Goal: Task Accomplishment & Management: Use online tool/utility

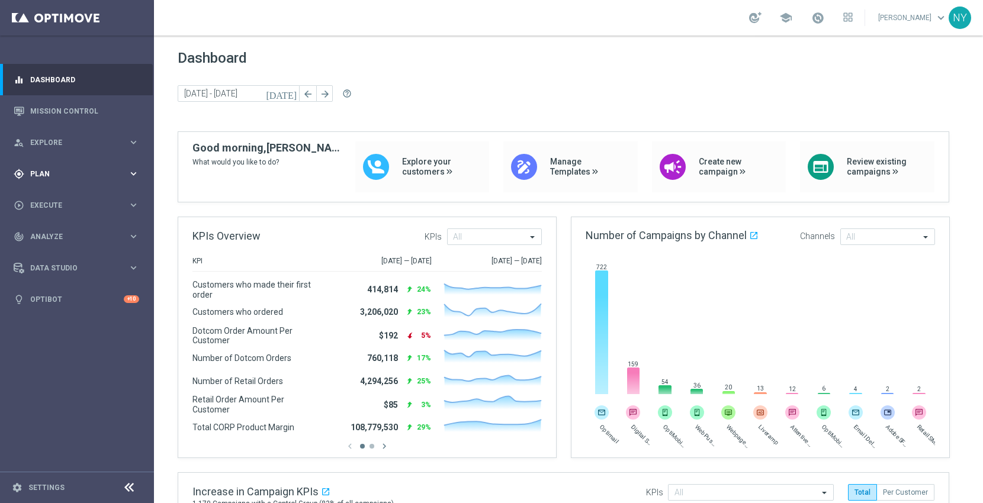
click at [36, 169] on div "gps_fixed Plan" at bounding box center [71, 174] width 114 height 11
click at [49, 234] on span "Templates" at bounding box center [73, 233] width 85 height 7
click at [62, 252] on link "Optimail" at bounding box center [80, 251] width 86 height 9
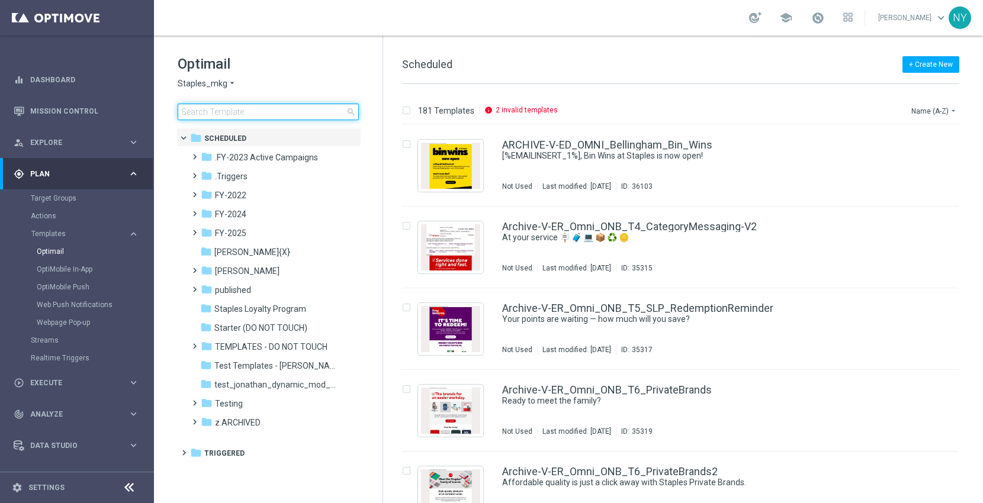
click at [227, 112] on input at bounding box center [268, 112] width 181 height 17
click at [211, 115] on input at bounding box center [268, 112] width 181 height 17
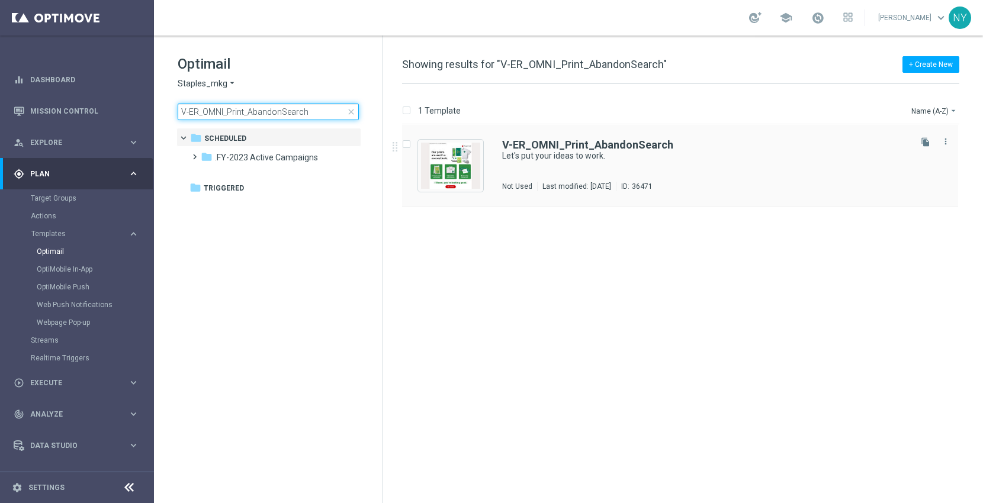
type input "V-ER_OMNI_Print_AbandonSearch"
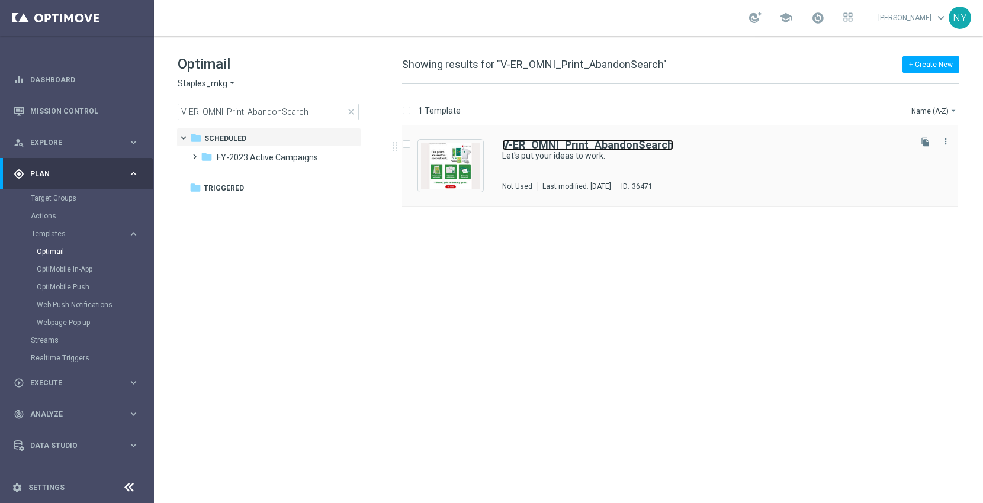
click at [583, 140] on b "V-ER_OMNI_Print_AbandonSearch" at bounding box center [587, 145] width 171 height 12
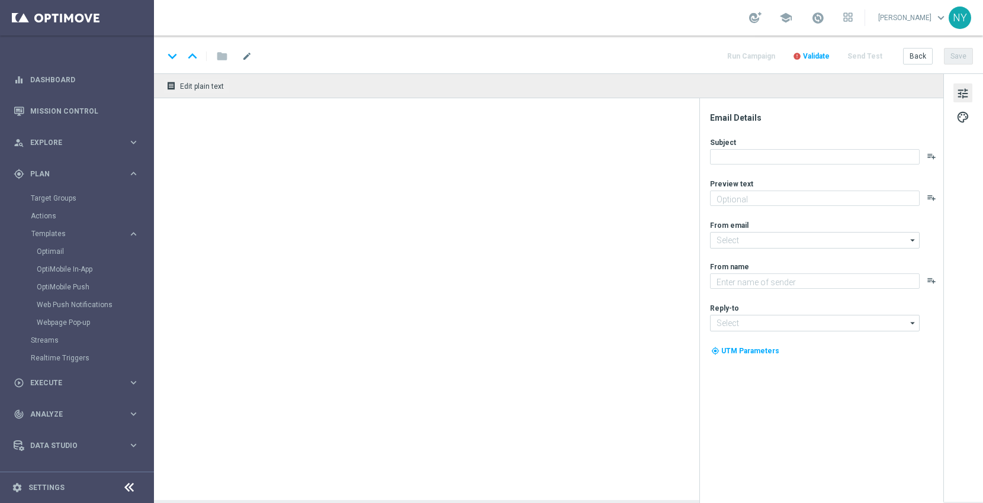
type textarea "Here's what we can print for you."
type input "staples@connected.staples.com"
type textarea "Staples"
type input "info@staples.com"
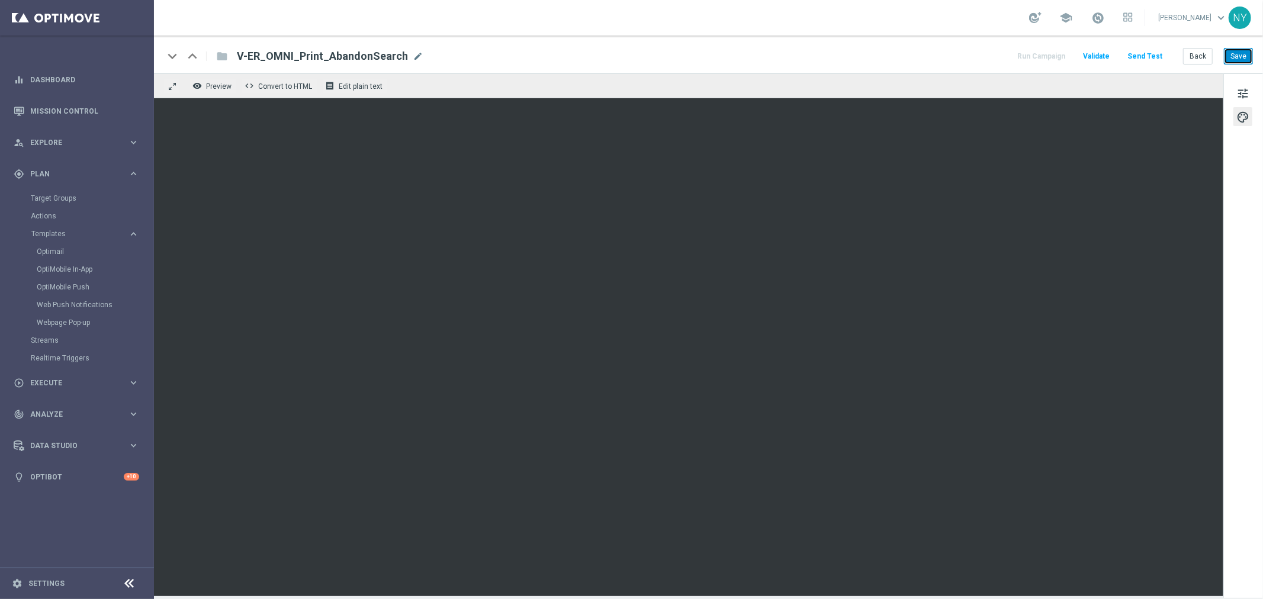
click at [983, 57] on button "Save" at bounding box center [1238, 56] width 29 height 17
click at [983, 55] on button "Send Test" at bounding box center [1145, 57] width 38 height 16
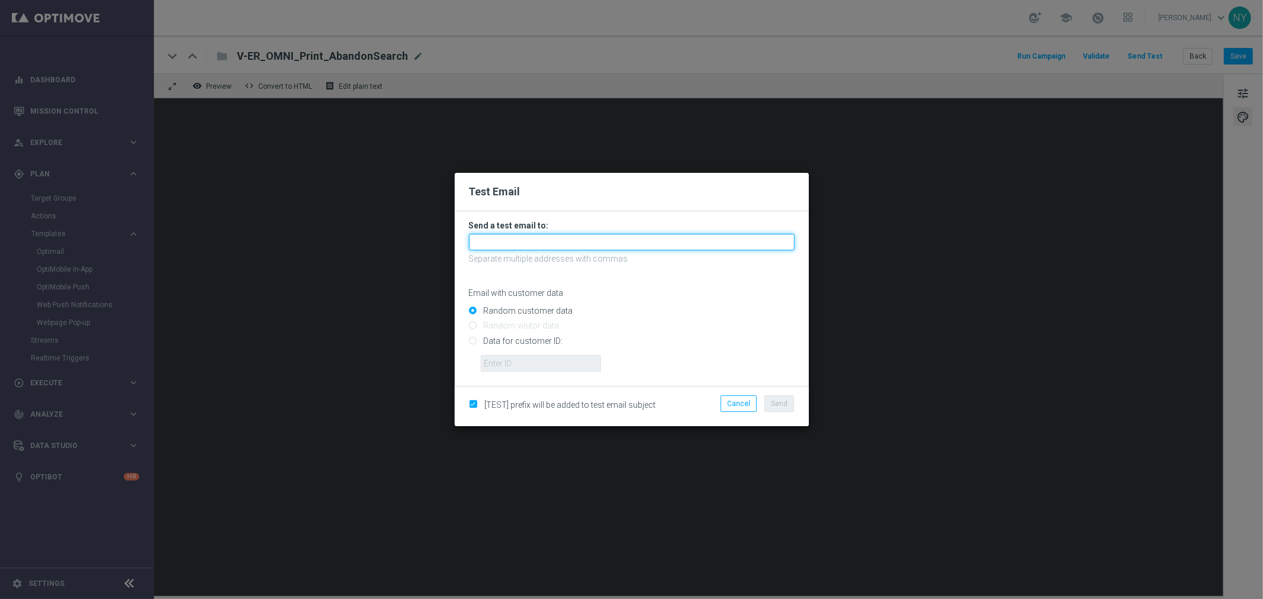
click at [498, 245] on input "text" at bounding box center [632, 242] width 326 height 17
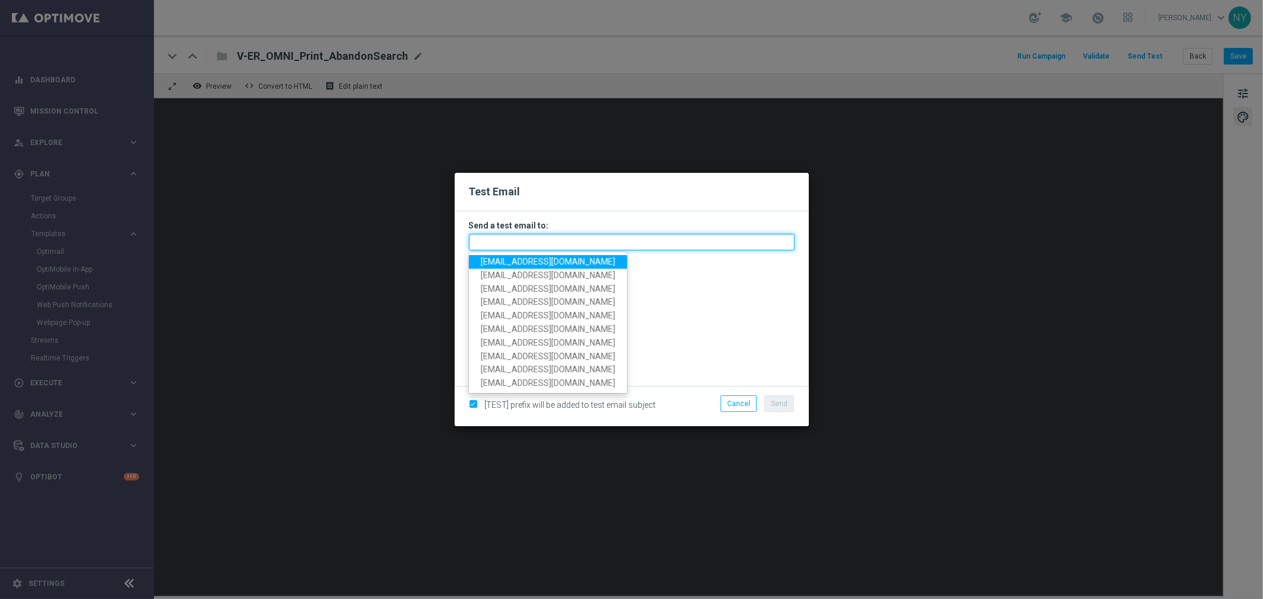
paste input "neilyetts3-bivry@litmusemail.com"
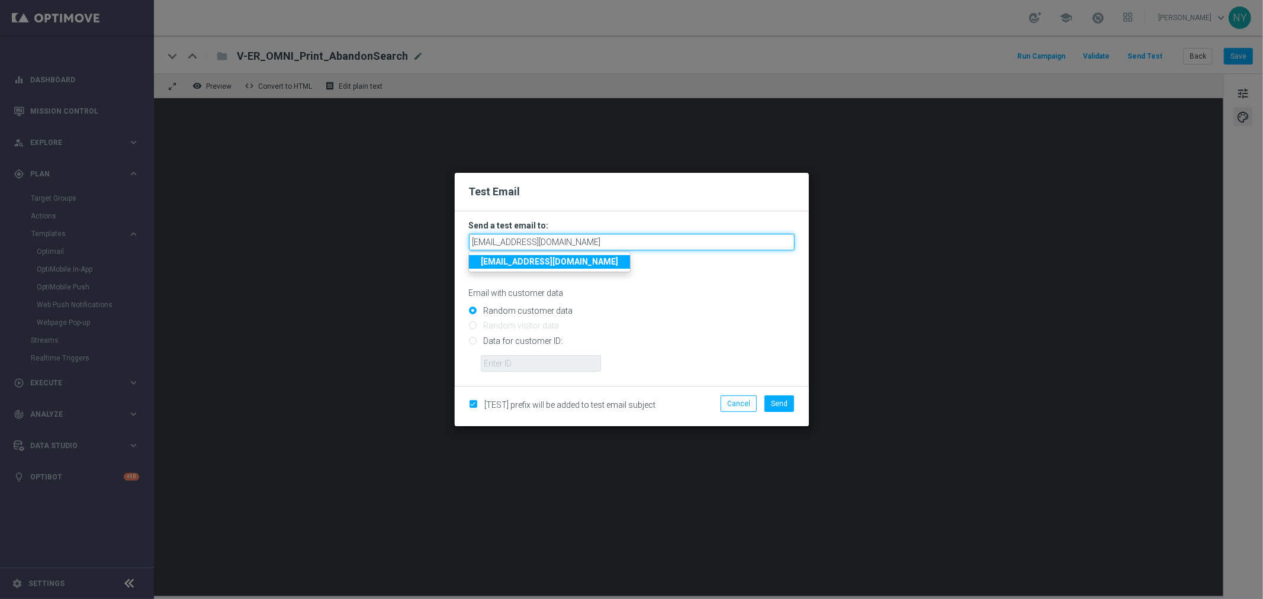
type input "neilyetts3-bivry@litmusemail.com"
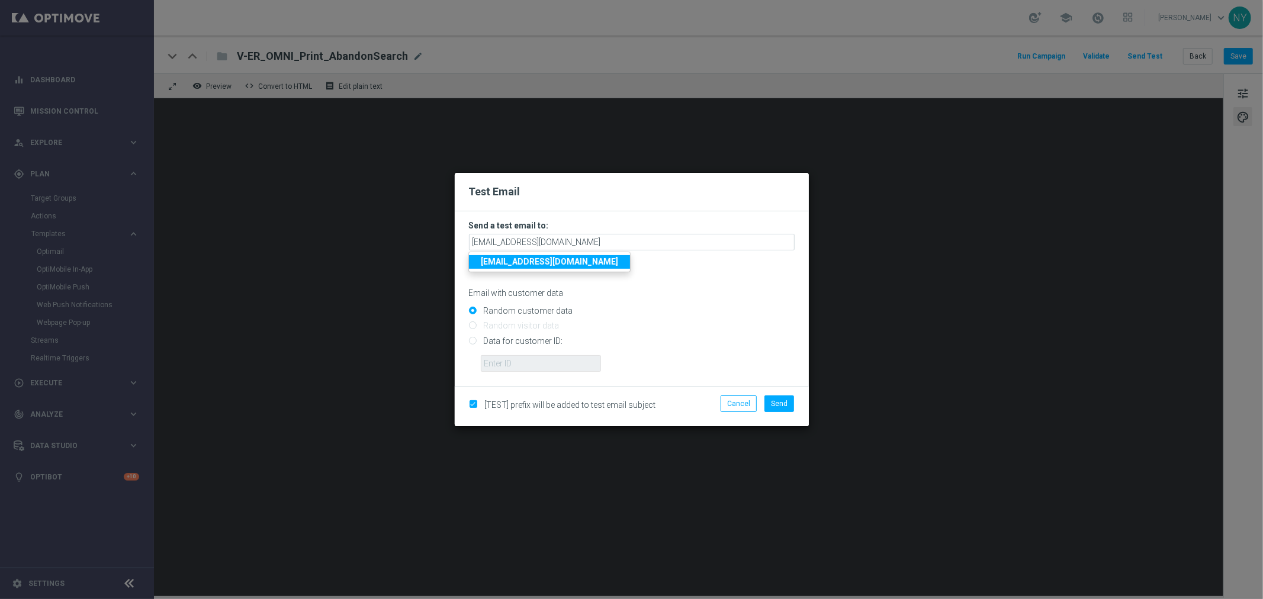
drag, startPoint x: 612, startPoint y: 305, endPoint x: 566, endPoint y: 320, distance: 48.5
click at [612, 305] on div "Random customer data" at bounding box center [632, 308] width 326 height 15
click at [474, 344] on input "Data for customer ID:" at bounding box center [632, 346] width 326 height 17
radio input "true"
click at [516, 364] on input "text" at bounding box center [541, 363] width 120 height 17
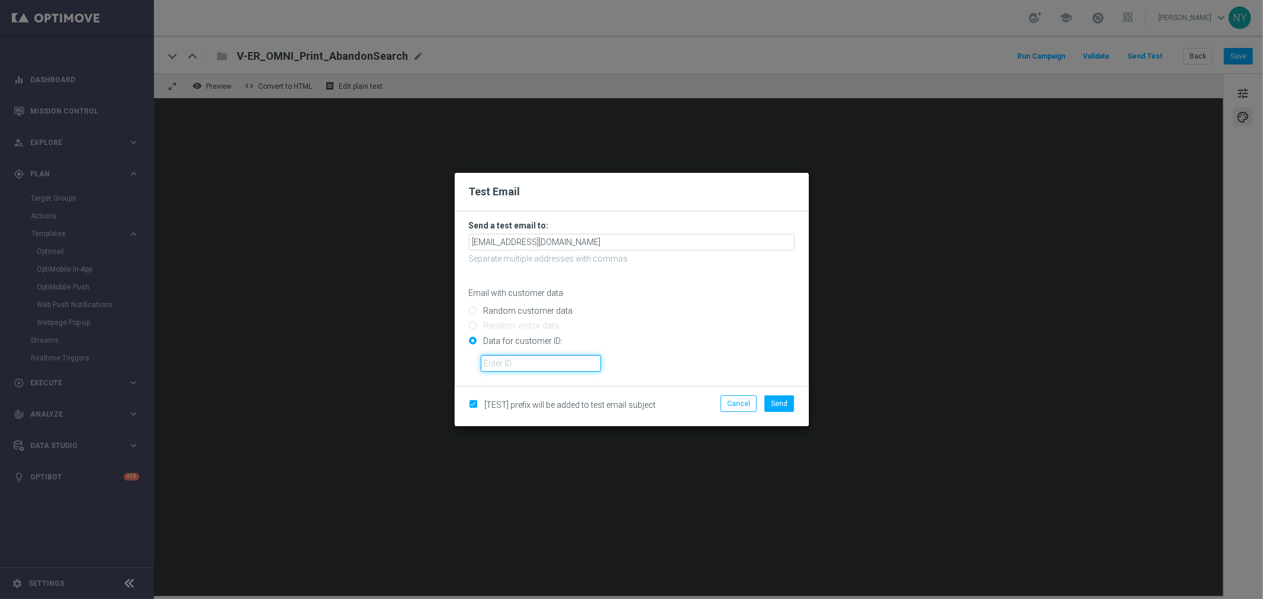
paste input "10000006208"
type input "10000006208"
click at [773, 405] on span "Send" at bounding box center [779, 404] width 17 height 8
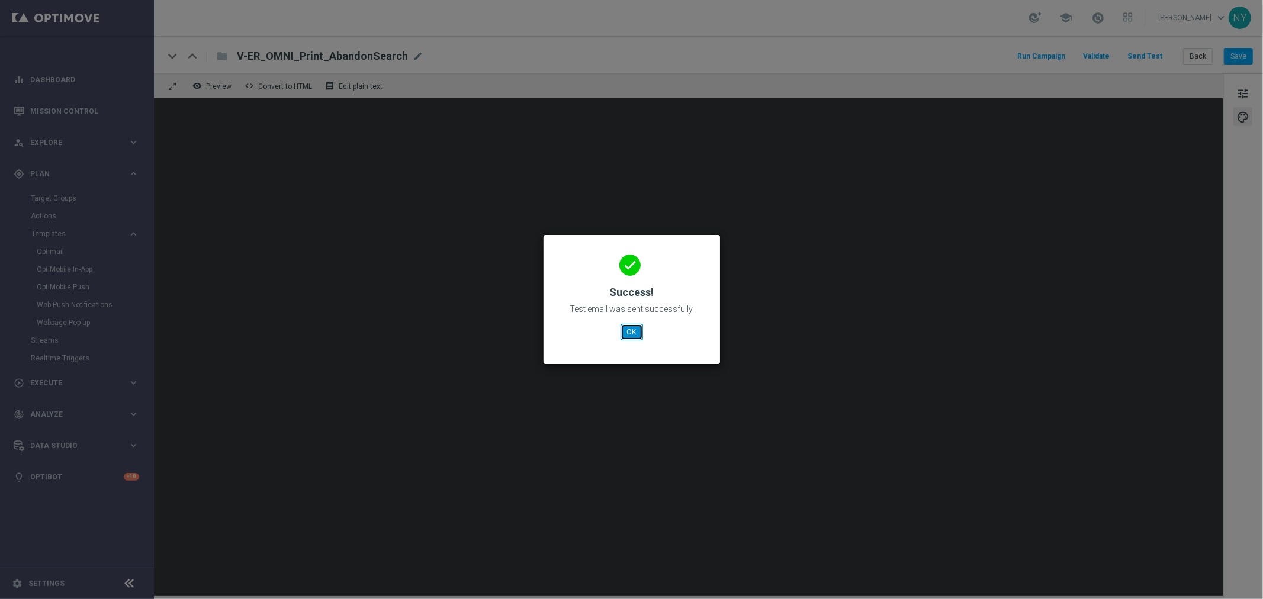
click at [635, 332] on button "OK" at bounding box center [632, 332] width 23 height 17
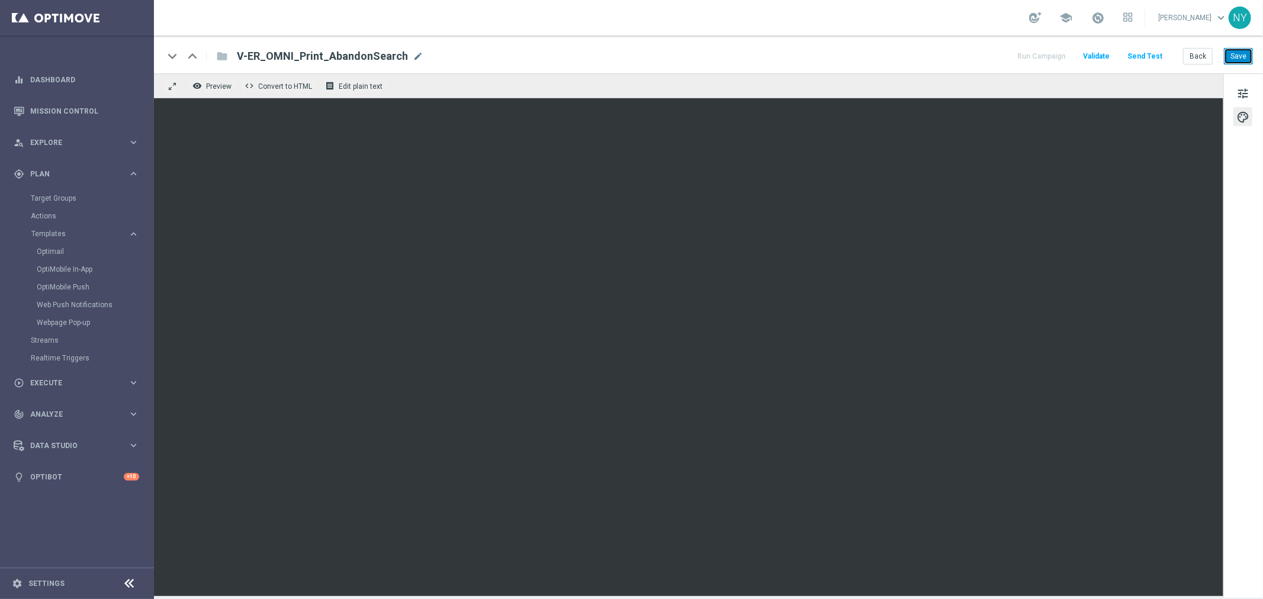
click at [983, 55] on button "Save" at bounding box center [1238, 56] width 29 height 17
click at [983, 57] on button "Save" at bounding box center [1238, 56] width 29 height 17
click at [983, 55] on button "Save" at bounding box center [1238, 56] width 29 height 17
click at [983, 60] on button "Send Test" at bounding box center [1145, 57] width 38 height 16
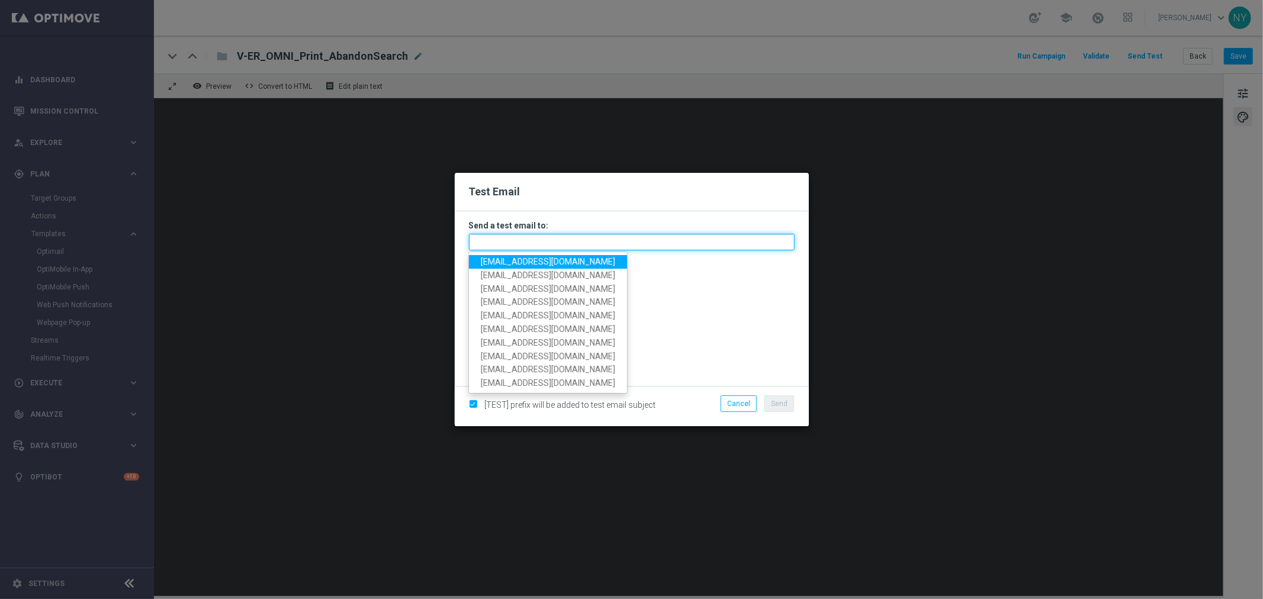
click at [498, 243] on input "text" at bounding box center [632, 242] width 326 height 17
paste input "neilyetts3-bivry@litmusemail.com"
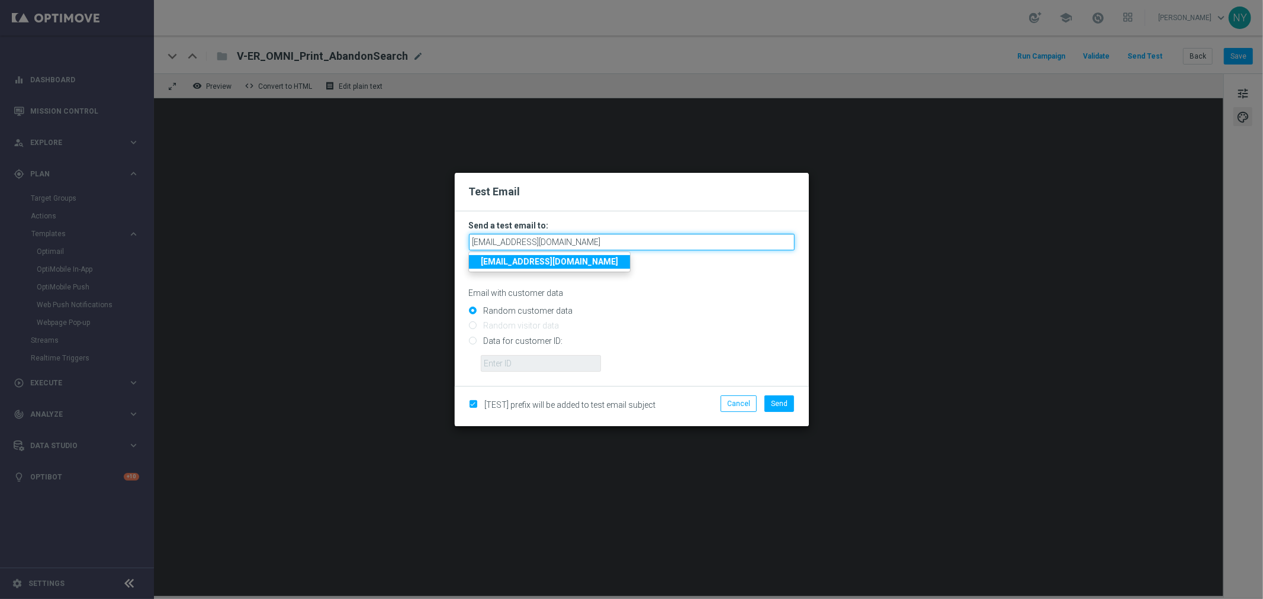
type input "neilyetts3-bivry@litmusemail.com"
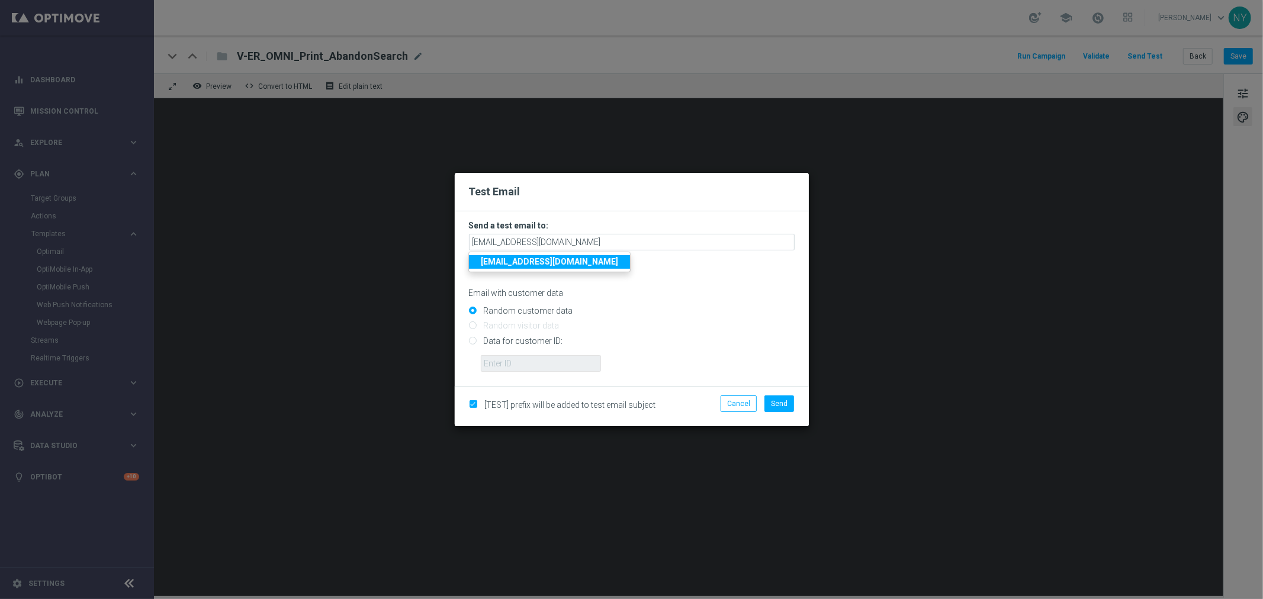
click at [471, 344] on input "Data for customer ID:" at bounding box center [632, 346] width 326 height 17
radio input "true"
click at [498, 364] on input "text" at bounding box center [541, 363] width 120 height 17
click at [538, 357] on input "text" at bounding box center [541, 363] width 120 height 17
paste input "10000006208"
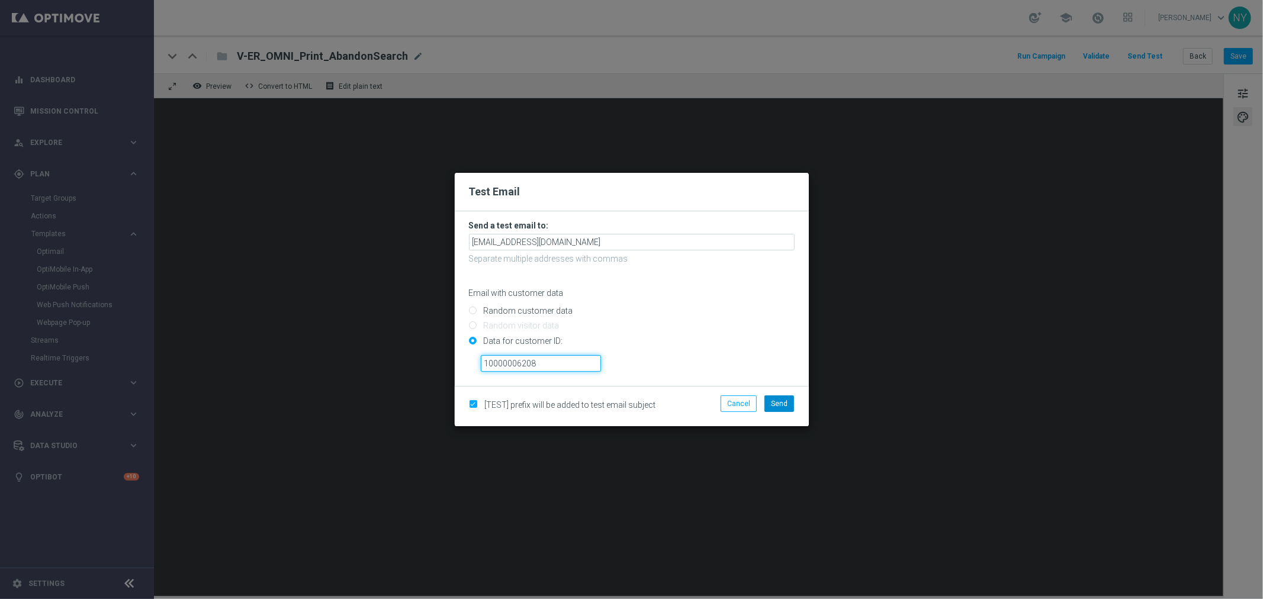
type input "10000006208"
click at [788, 407] on button "Send" at bounding box center [780, 404] width 30 height 17
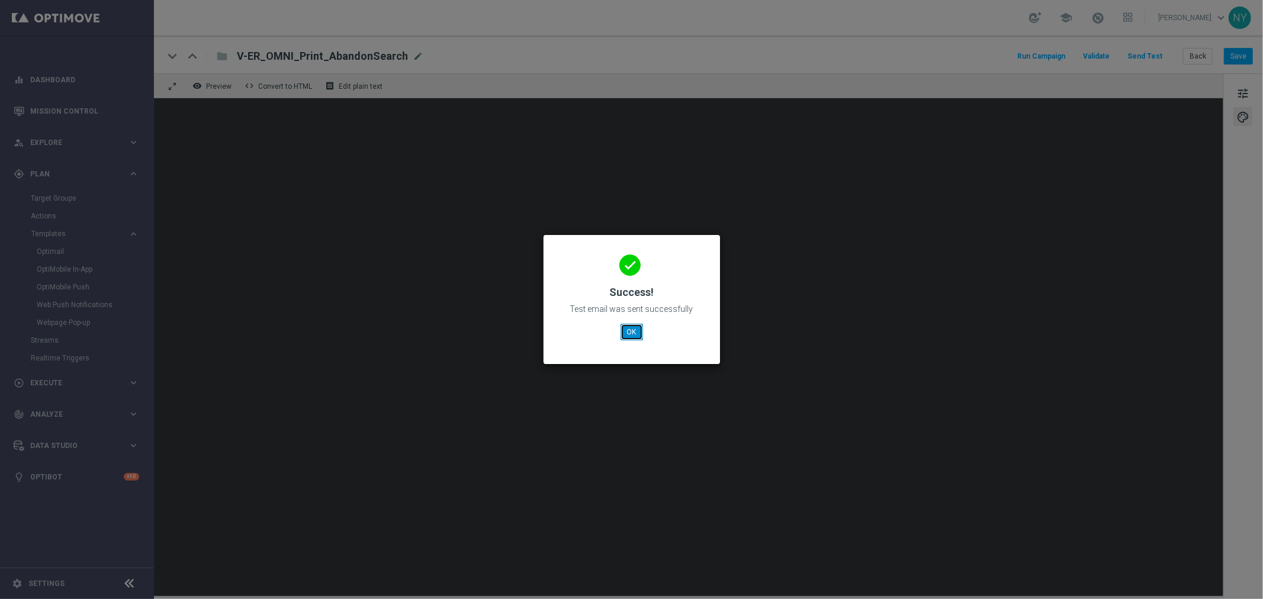
click at [638, 328] on button "OK" at bounding box center [632, 332] width 23 height 17
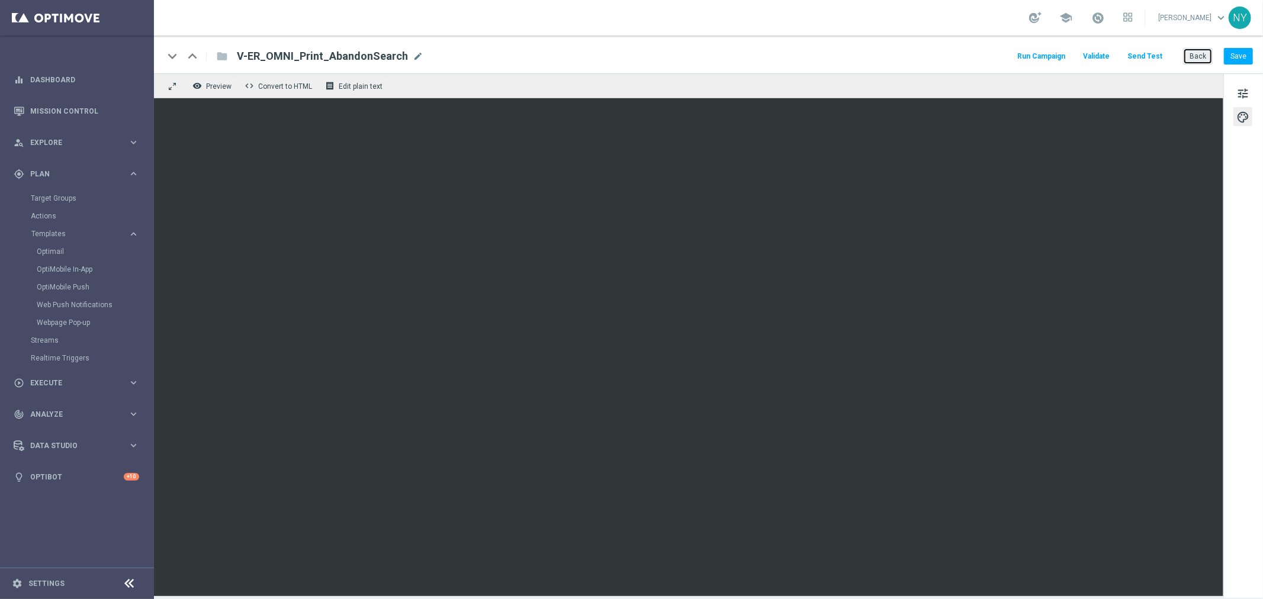
click at [983, 59] on button "Back" at bounding box center [1198, 56] width 30 height 17
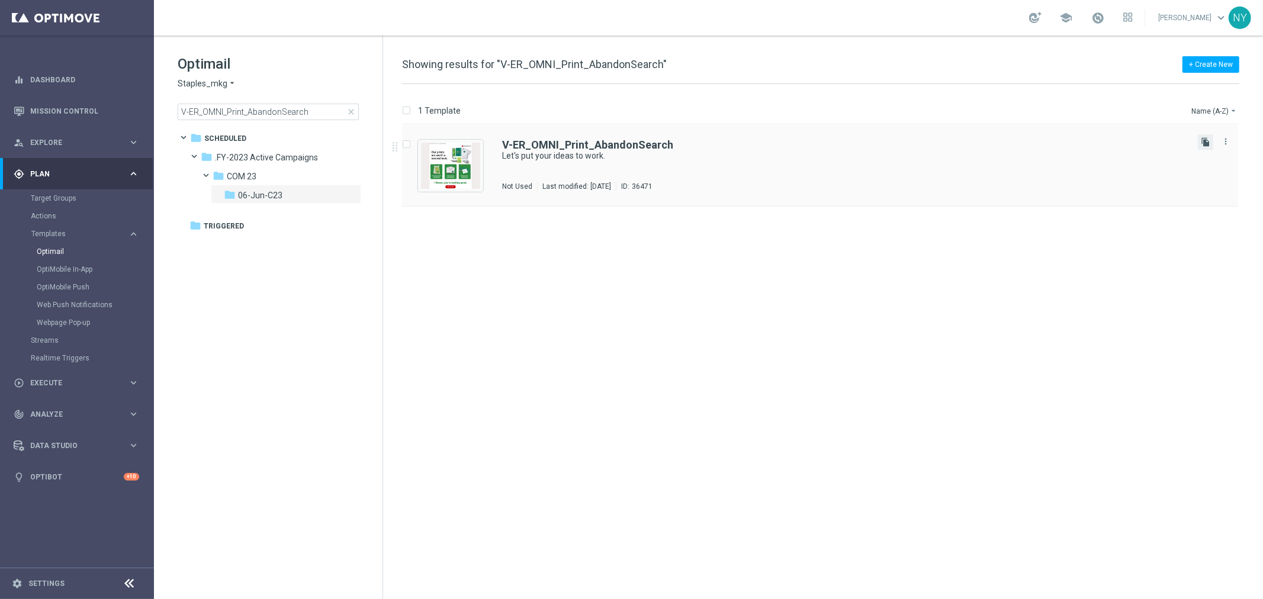
click at [983, 142] on icon "file_copy" at bounding box center [1205, 141] width 9 height 9
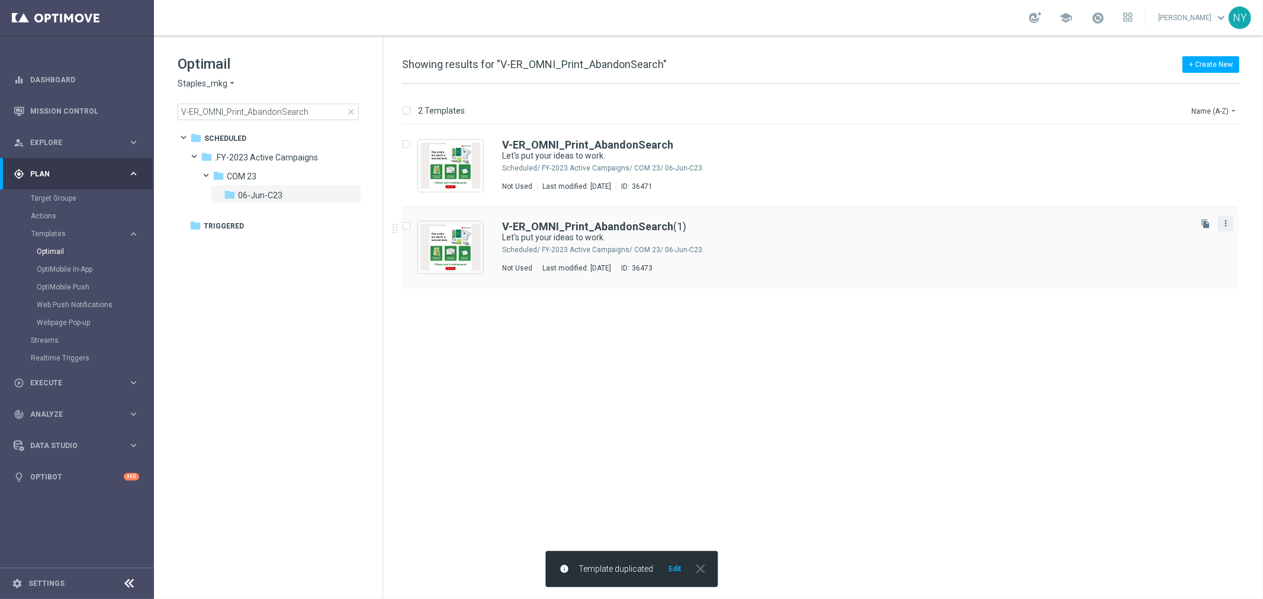
click at [983, 224] on icon "more_vert" at bounding box center [1225, 223] width 9 height 9
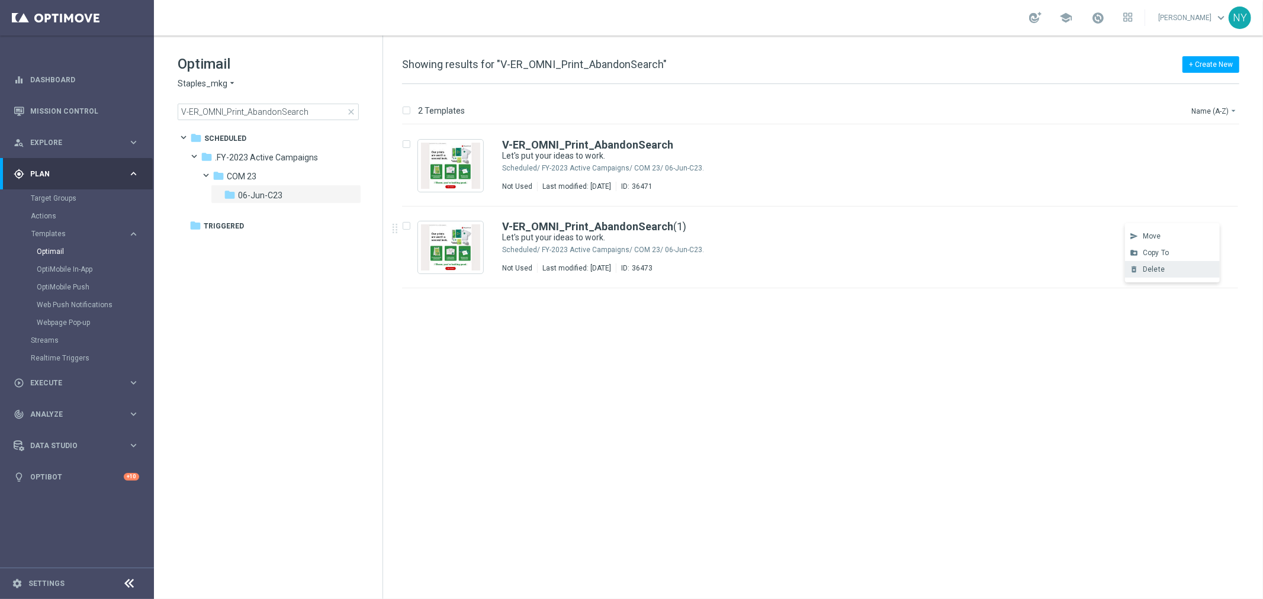
click at [983, 269] on span "Delete" at bounding box center [1154, 269] width 22 height 8
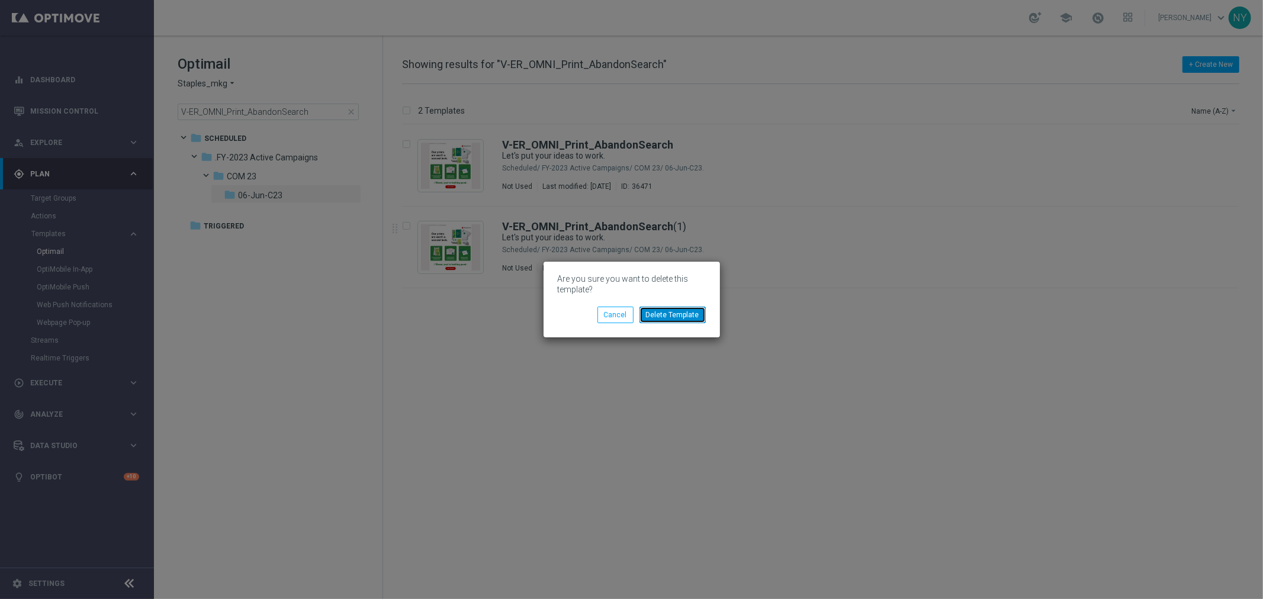
click at [679, 314] on button "Delete Template" at bounding box center [673, 315] width 66 height 17
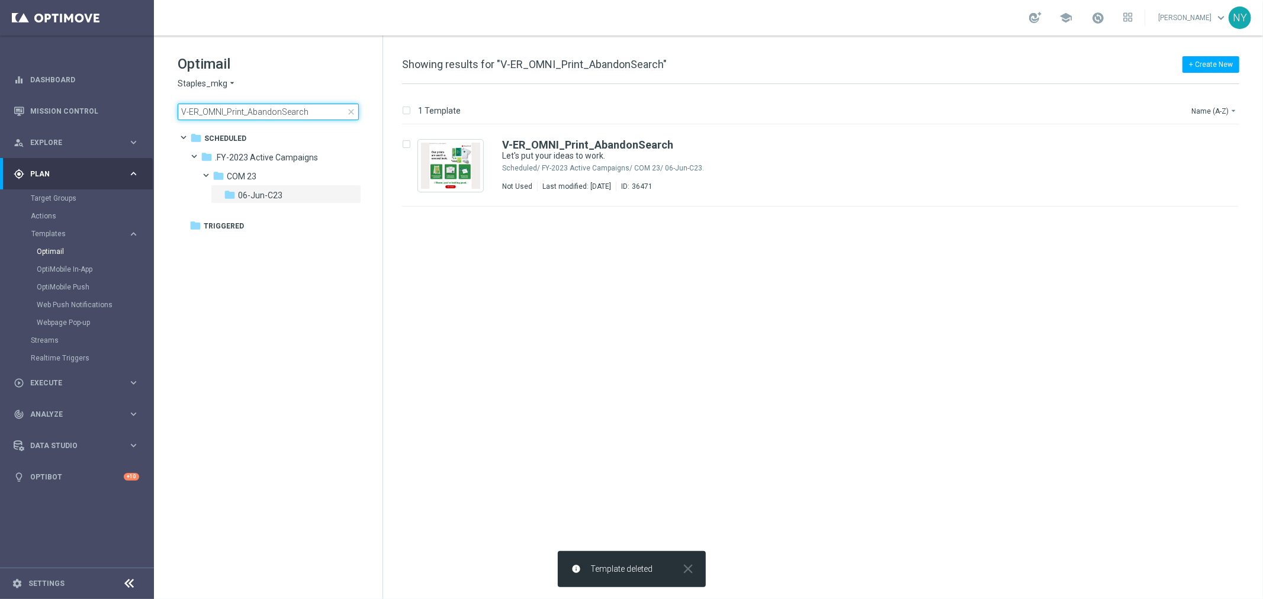
drag, startPoint x: 322, startPoint y: 107, endPoint x: -127, endPoint y: 104, distance: 448.9
click at [0, 104] on html "equalizer Dashboard Mission Control" at bounding box center [631, 299] width 1263 height 599
type input "V-ER_OMNI_Print_AbandonBrowse"
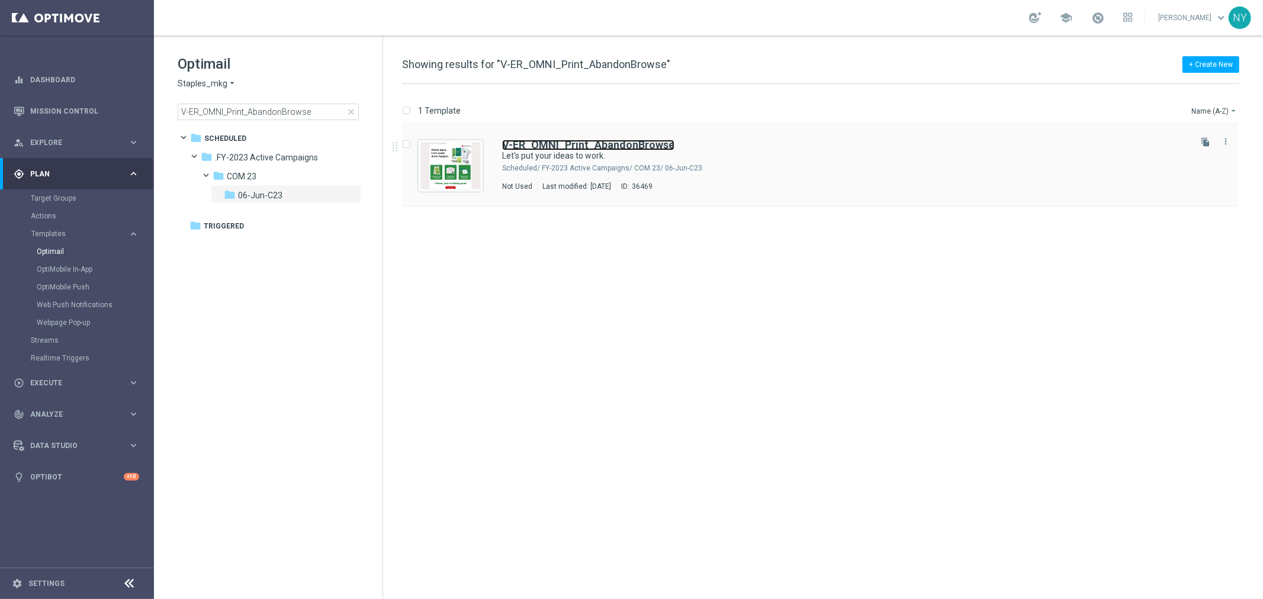
click at [583, 144] on b "V-ER_OMNI_Print_AbandonBrowse" at bounding box center [588, 145] width 172 height 12
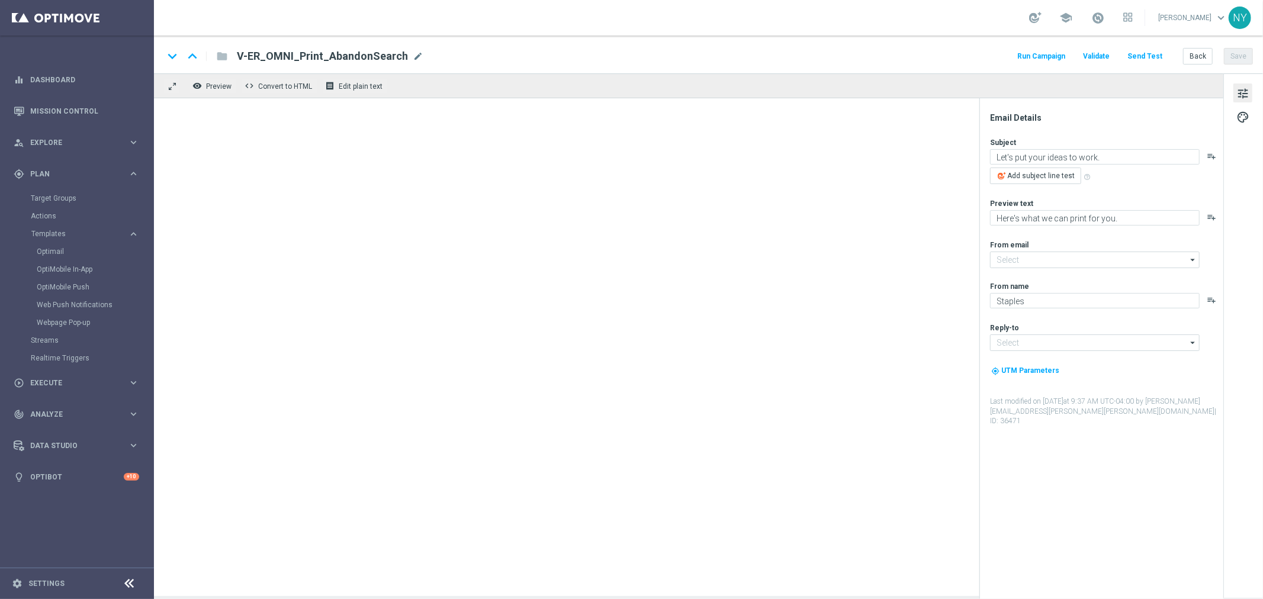
type input "staples@connected.staples.com"
type input "info@staples.com"
type textarea "Check out what else we can make together."
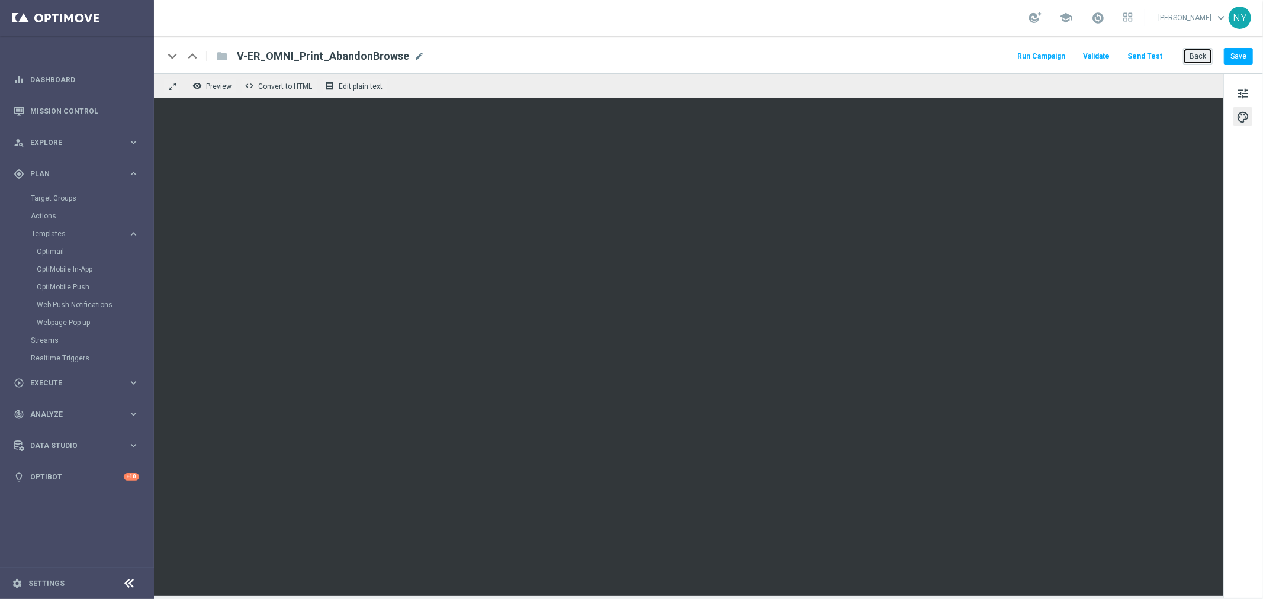
click at [983, 54] on button "Back" at bounding box center [1198, 56] width 30 height 17
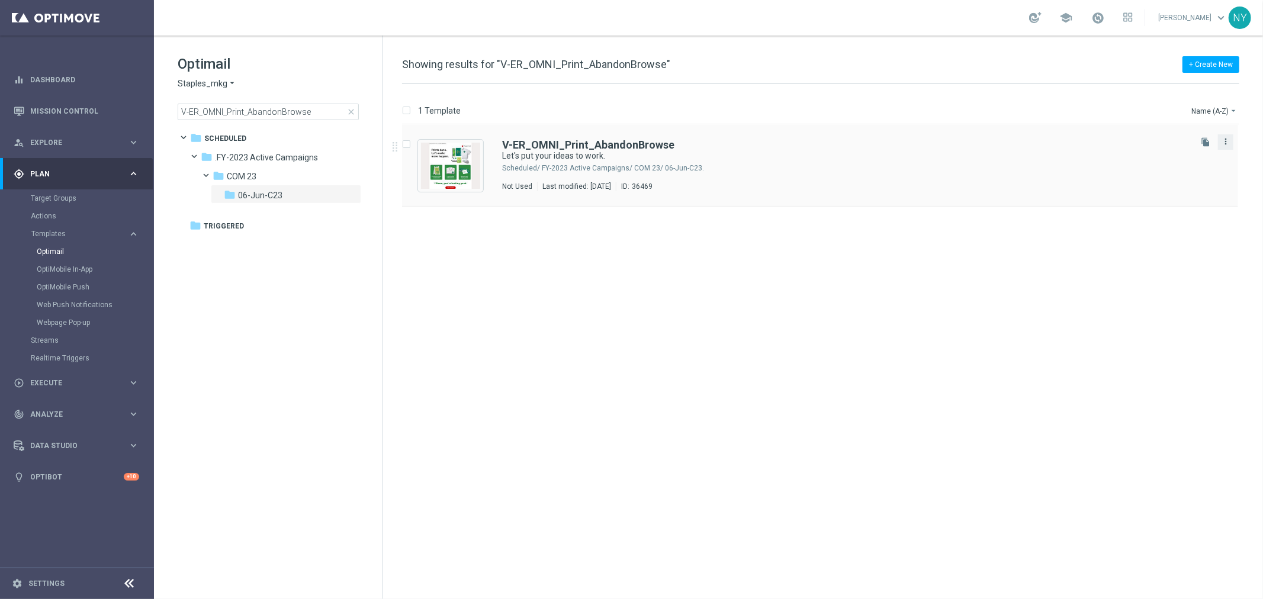
click at [983, 139] on icon "more_vert" at bounding box center [1225, 141] width 9 height 9
click at [983, 187] on div "Delete" at bounding box center [1179, 188] width 72 height 8
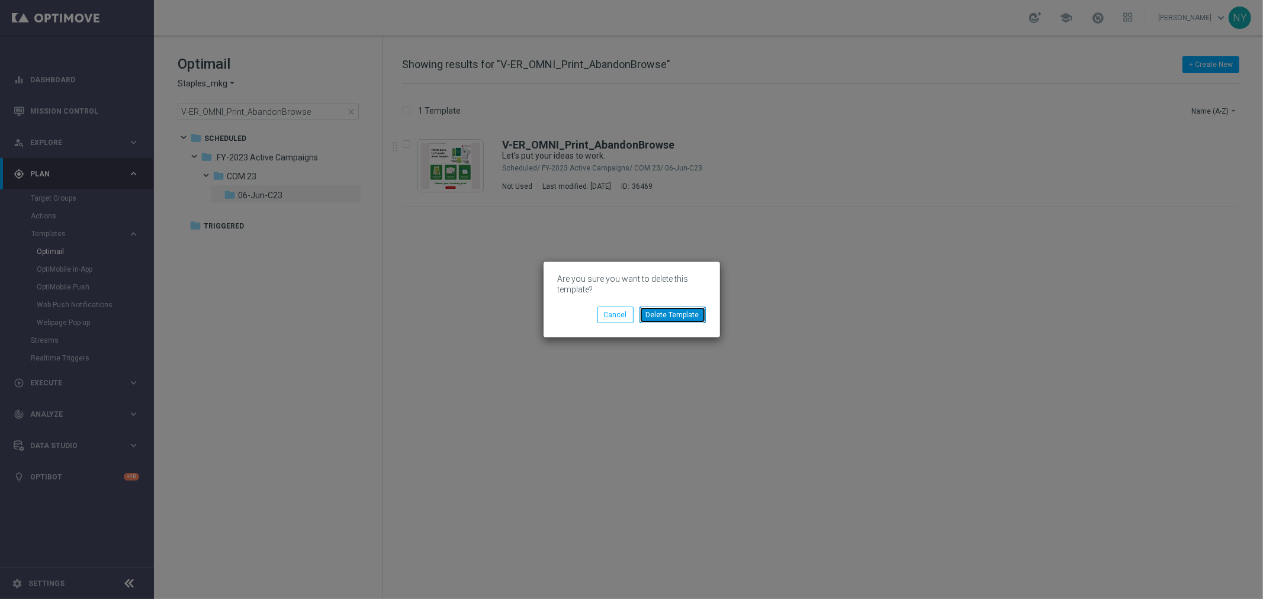
click at [673, 314] on button "Delete Template" at bounding box center [673, 315] width 66 height 17
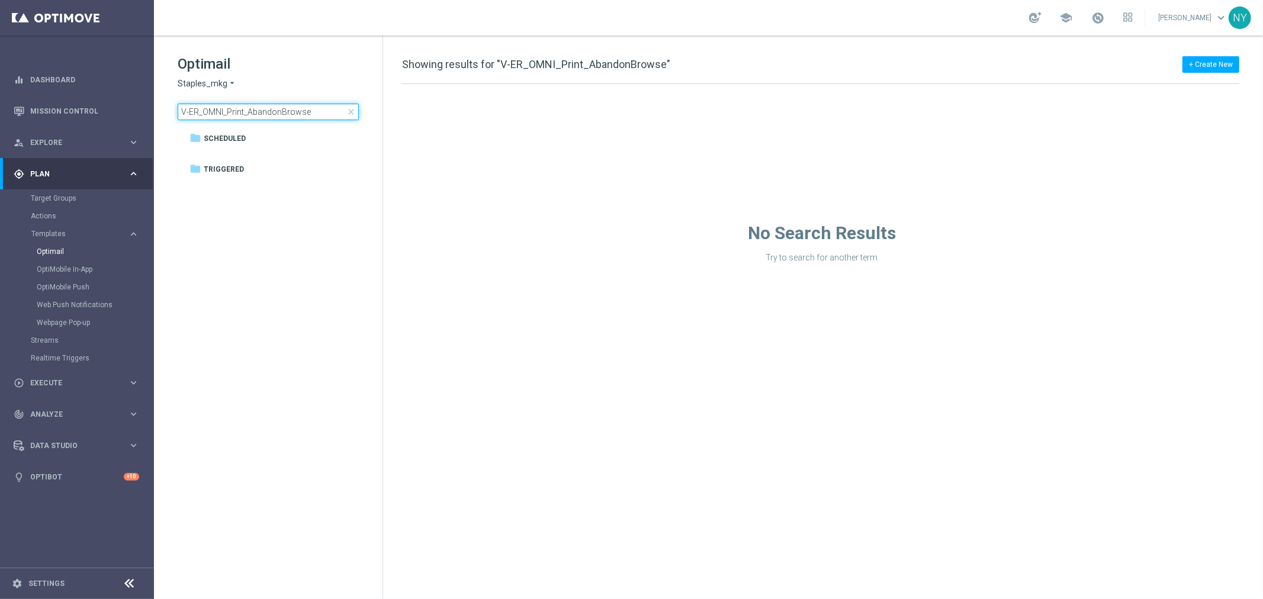
drag, startPoint x: 319, startPoint y: 108, endPoint x: 281, endPoint y: 111, distance: 38.1
click at [281, 111] on input "V-ER_OMNI_Print_AbandonBrowse" at bounding box center [268, 112] width 181 height 17
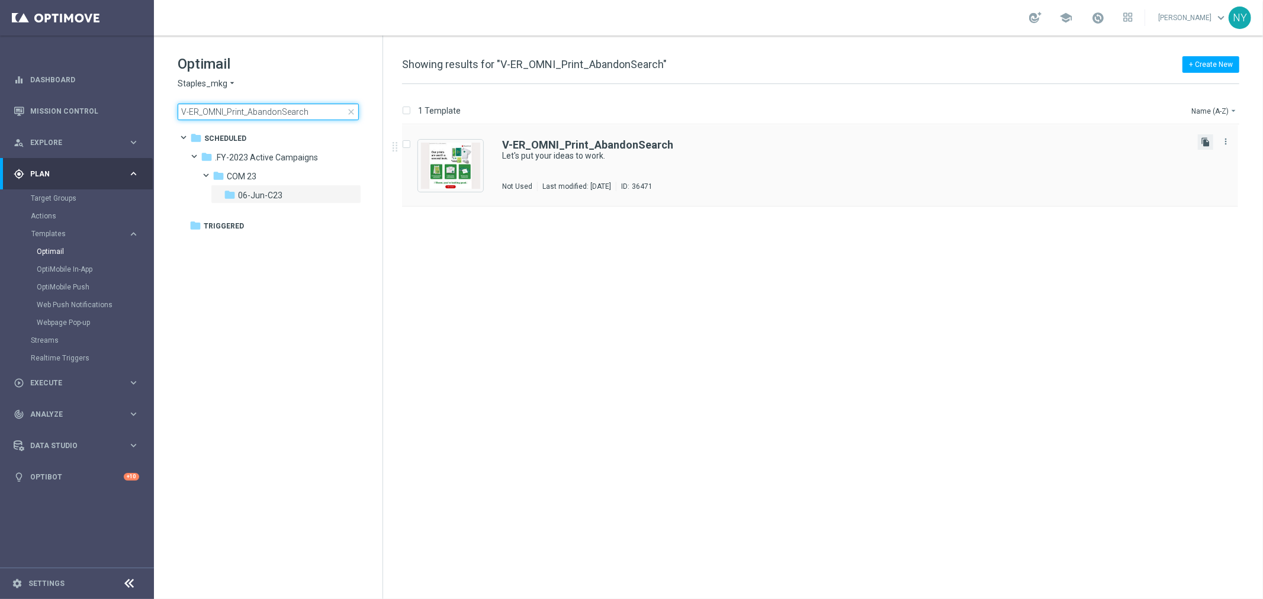
type input "V-ER_OMNI_Print_AbandonSearch"
click at [983, 138] on icon "file_copy" at bounding box center [1205, 141] width 9 height 9
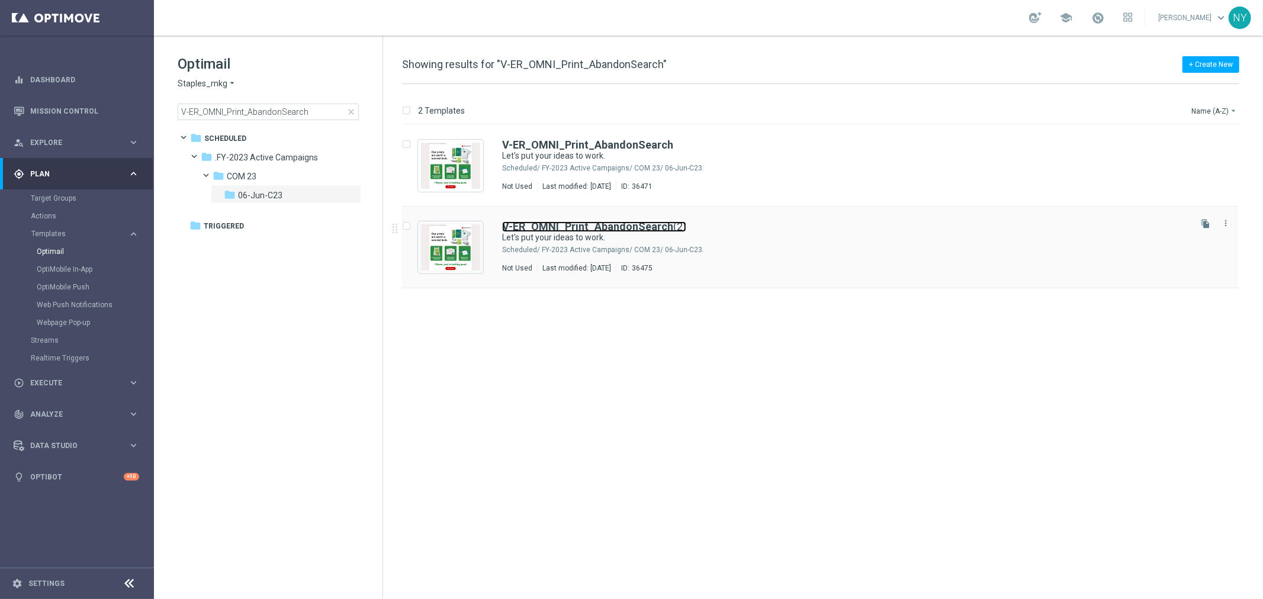
click at [563, 222] on b "V-ER_OMNI_Print_AbandonSearch" at bounding box center [587, 226] width 171 height 12
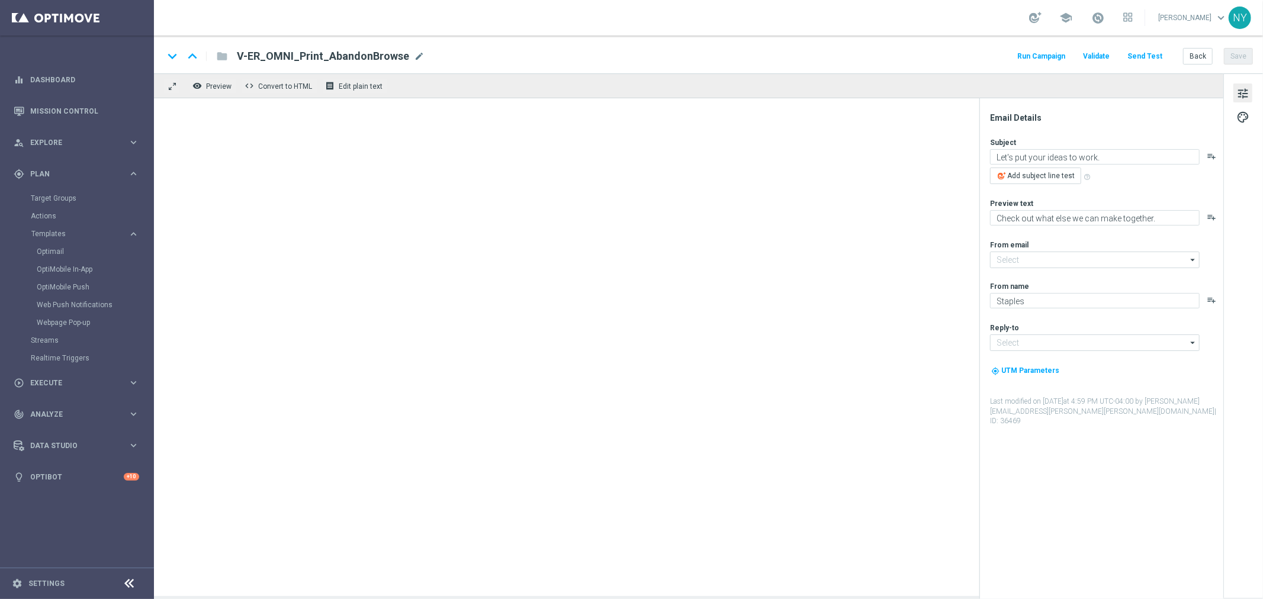
type input "V-ER_OMNI_Print_AbandonSearch(2)"
type textarea "Here's what we can print for you."
type input "staples@connected.staples.com"
type input "info@staples.com"
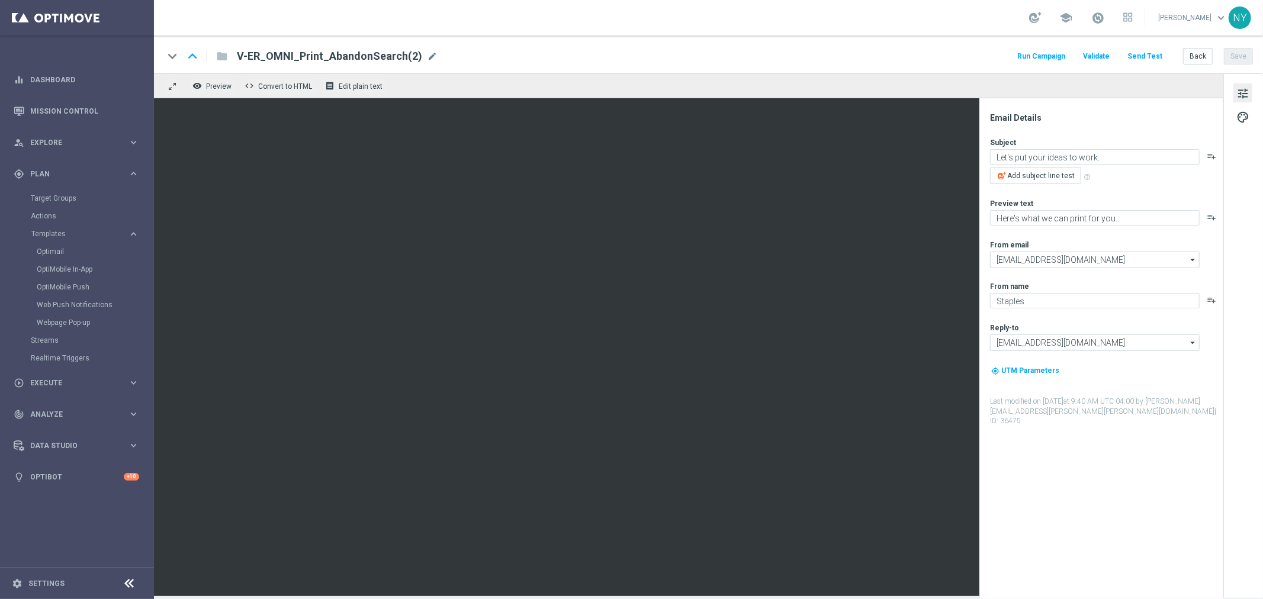
click at [428, 55] on span "mode_edit" at bounding box center [432, 56] width 11 height 11
drag, startPoint x: 413, startPoint y: 54, endPoint x: 213, endPoint y: 56, distance: 199.6
click at [214, 56] on div "keyboard_arrow_down keyboard_arrow_up folder V-ER_OMNI_Print_AbandonSearch(2)" at bounding box center [346, 56] width 367 height 15
paste input "Browse"
type input "V-ER_OMNI_Print_AbandonBrowse"
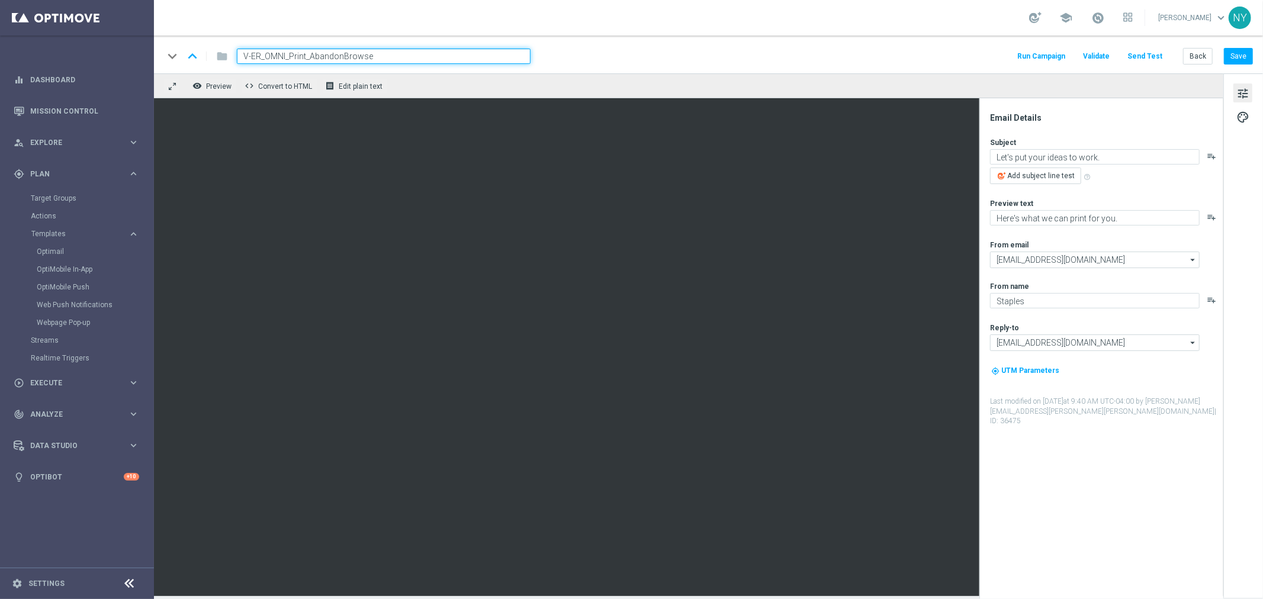
click at [816, 49] on div "keyboard_arrow_down keyboard_arrow_up folder V-ER_OMNI_Print_AbandonBrowse Run …" at bounding box center [708, 56] width 1090 height 15
click at [983, 52] on button "Save" at bounding box center [1238, 56] width 29 height 17
click at [983, 57] on button "Save" at bounding box center [1238, 56] width 29 height 17
click at [983, 53] on button "Send Test" at bounding box center [1145, 57] width 38 height 16
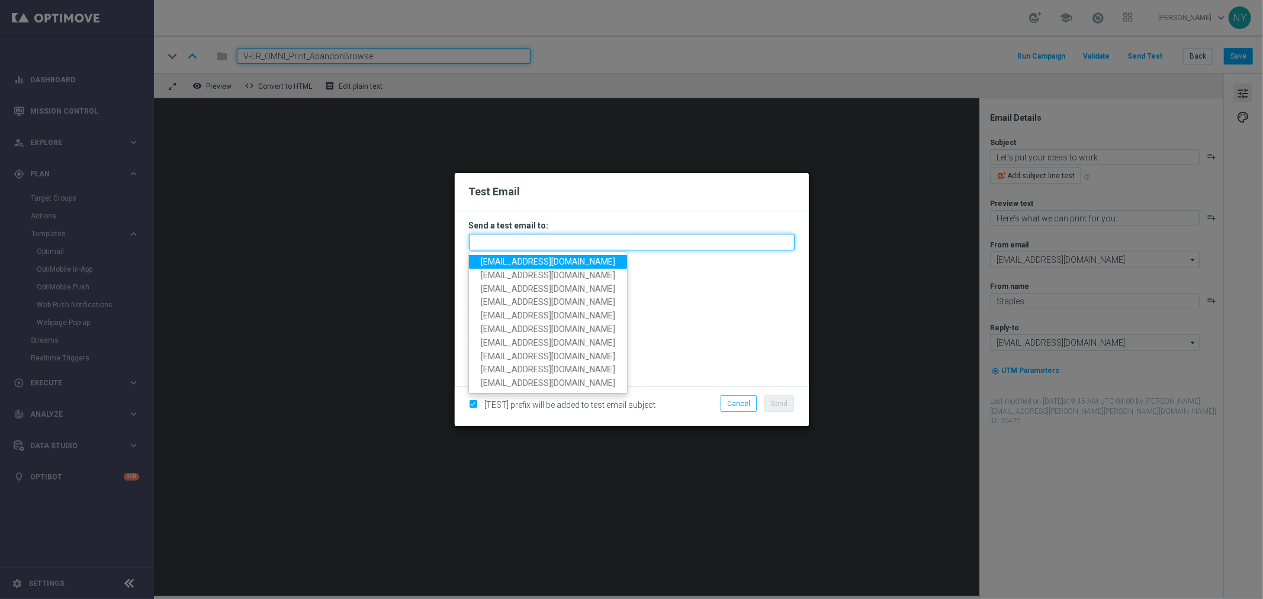
click at [505, 243] on input "text" at bounding box center [632, 242] width 326 height 17
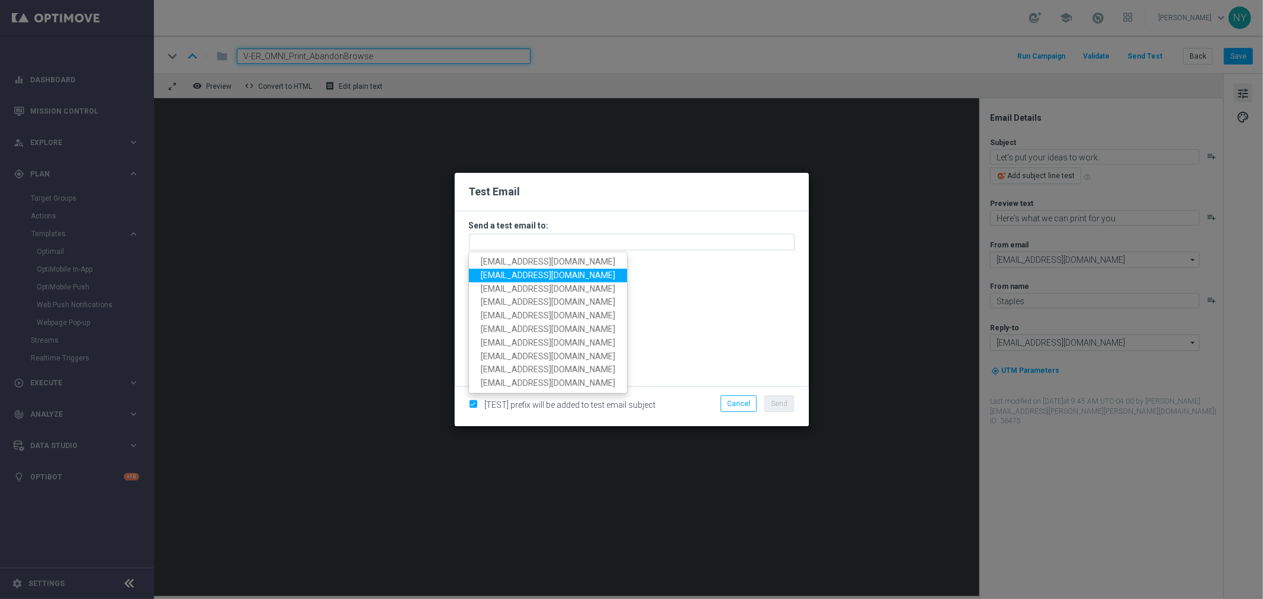
click at [529, 275] on span "neilyetts3@litmusemail.com" at bounding box center [548, 275] width 134 height 9
type input "neilyetts3@litmusemail.com"
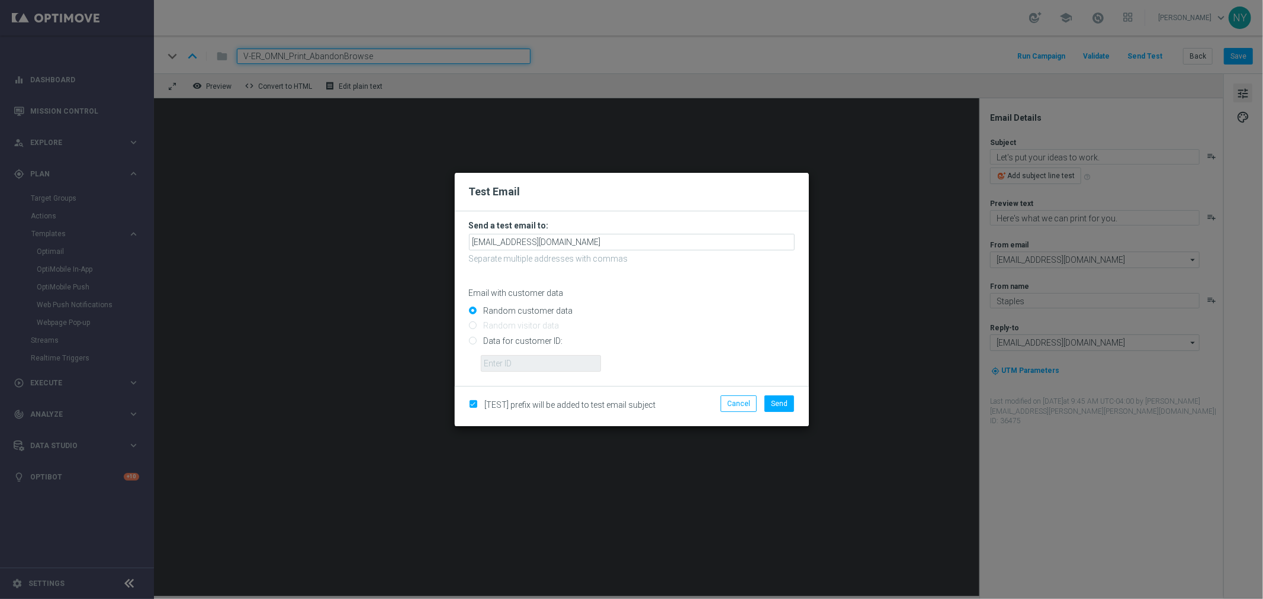
click at [471, 341] on input "Data for customer ID:" at bounding box center [632, 346] width 326 height 17
radio input "true"
click at [493, 365] on input "text" at bounding box center [541, 363] width 120 height 17
click at [512, 362] on input "text" at bounding box center [541, 363] width 120 height 17
paste input "10000006208"
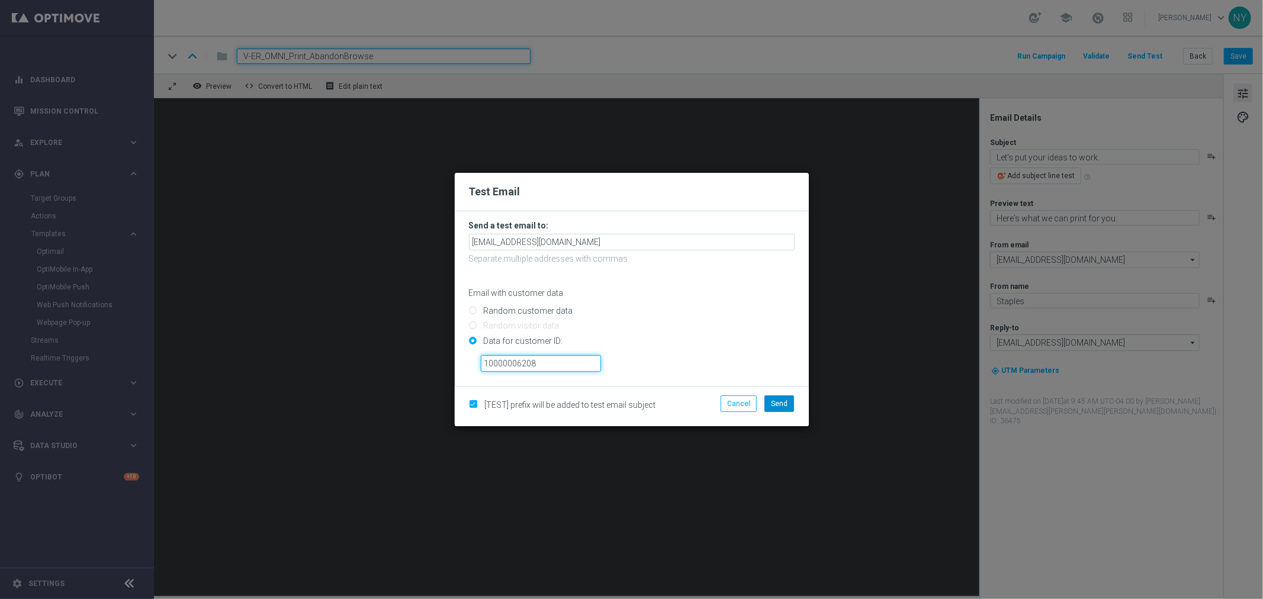
type input "10000006208"
click at [781, 400] on span "Send" at bounding box center [779, 404] width 17 height 8
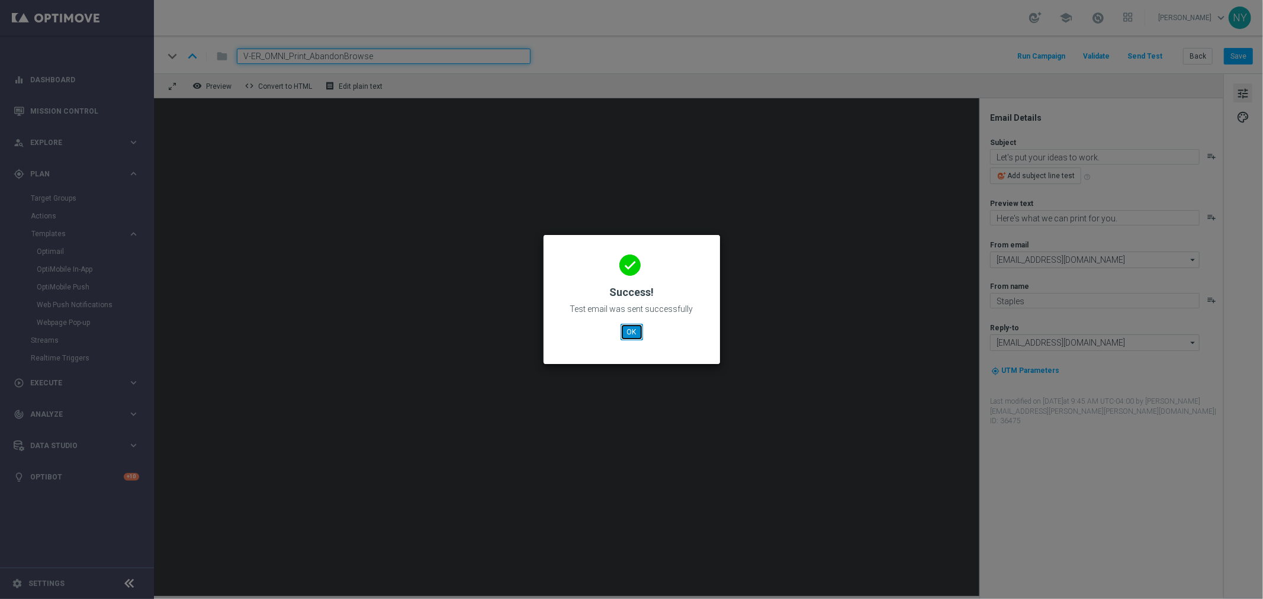
click at [631, 333] on button "OK" at bounding box center [632, 332] width 23 height 17
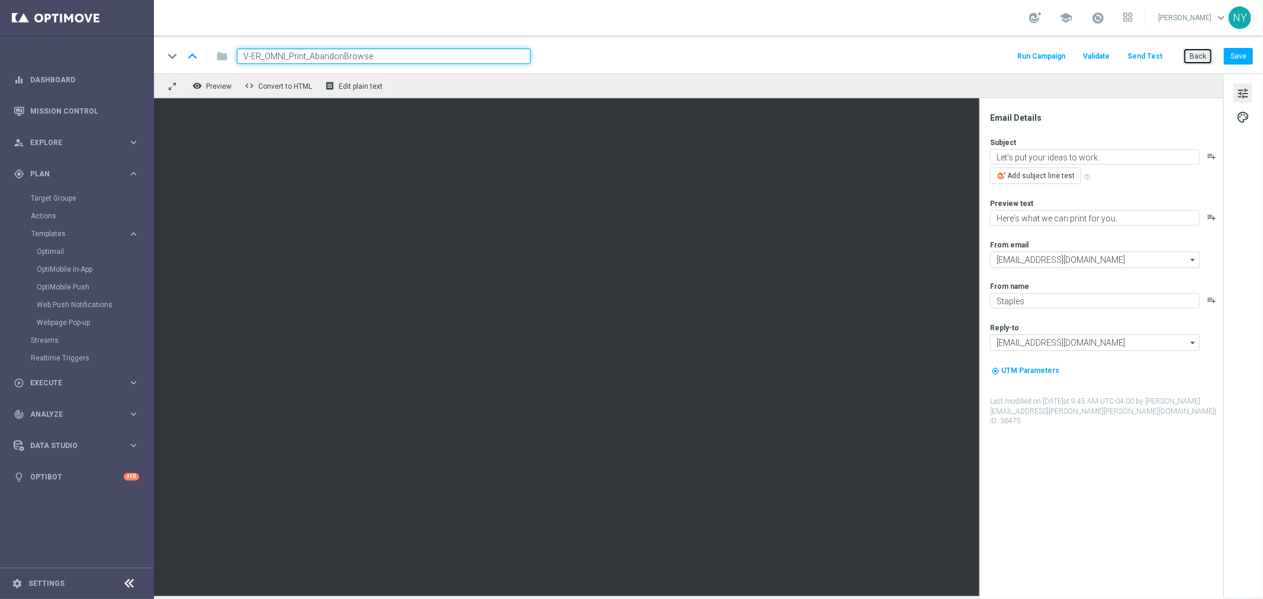
click at [983, 57] on button "Back" at bounding box center [1198, 56] width 30 height 17
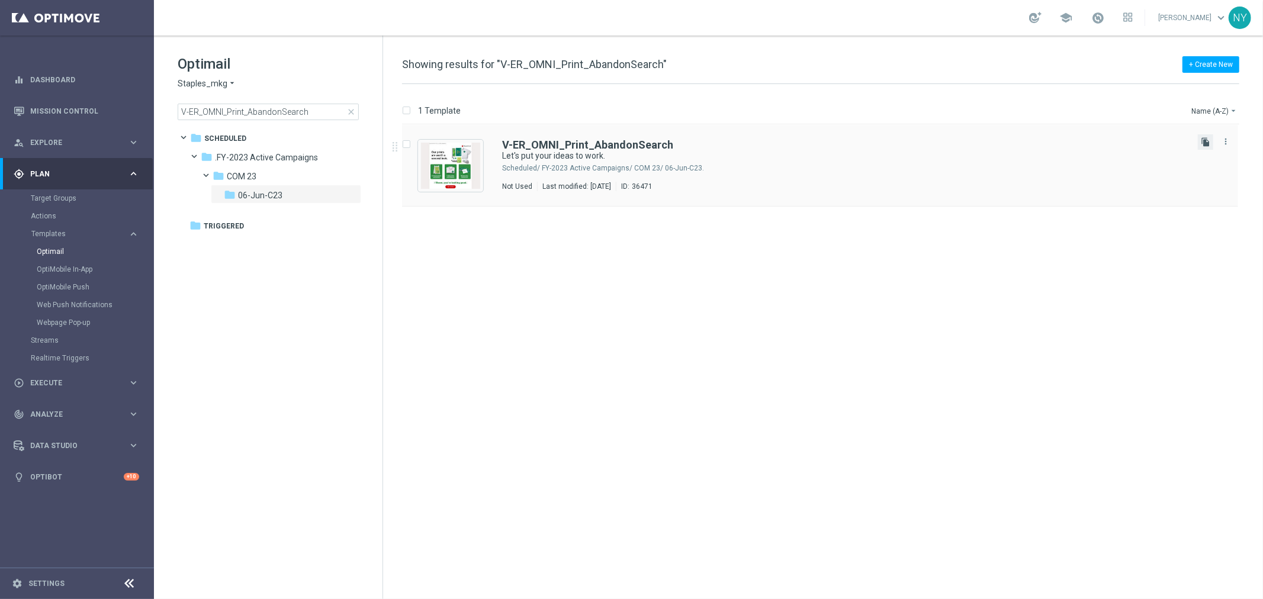
click at [983, 143] on icon "file_copy" at bounding box center [1205, 141] width 9 height 9
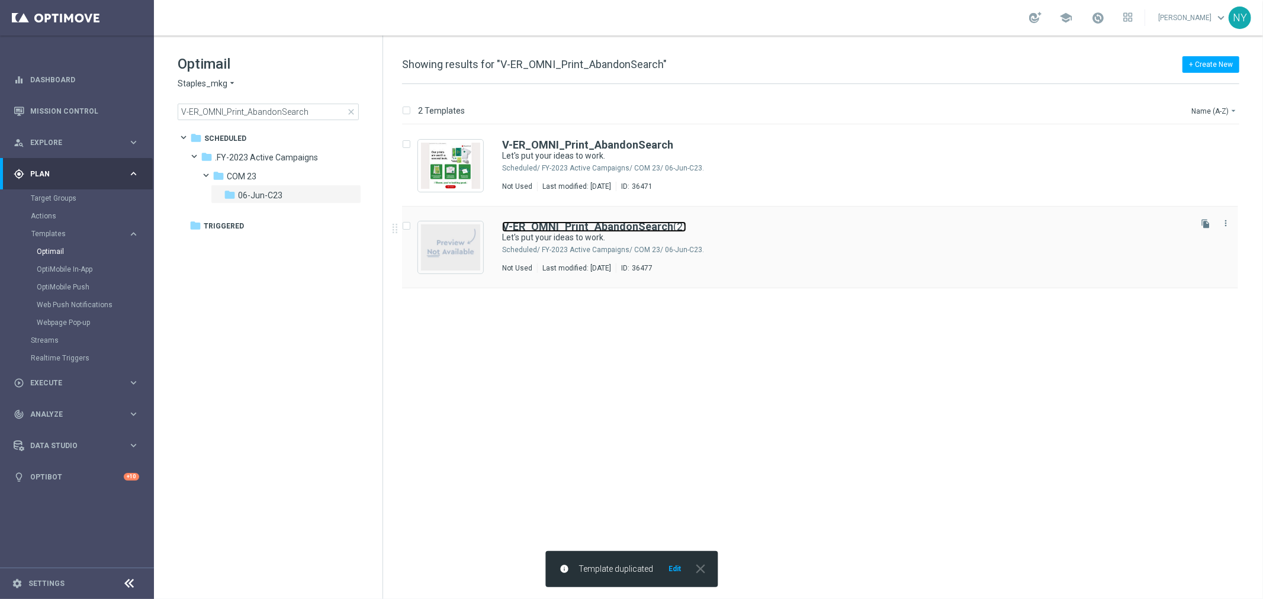
click at [624, 225] on b "V-ER_OMNI_Print_AbandonSearch" at bounding box center [587, 226] width 171 height 12
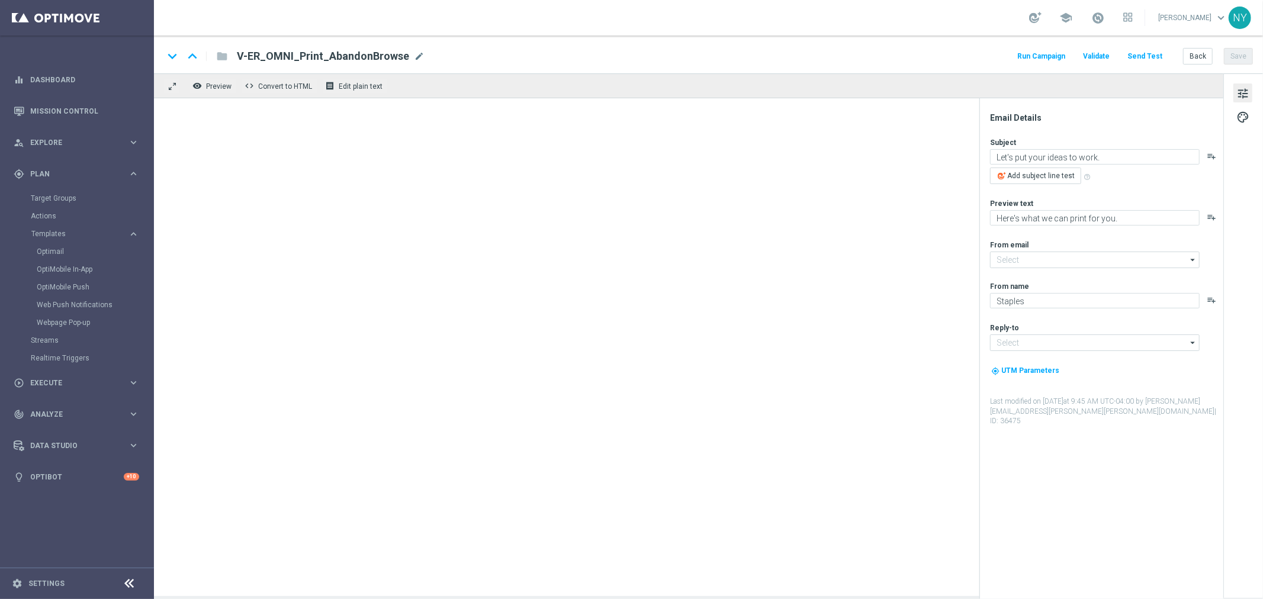
type input "staples@connected.staples.com"
type input "info@staples.com"
click at [414, 56] on span "mode_edit" at bounding box center [419, 56] width 11 height 11
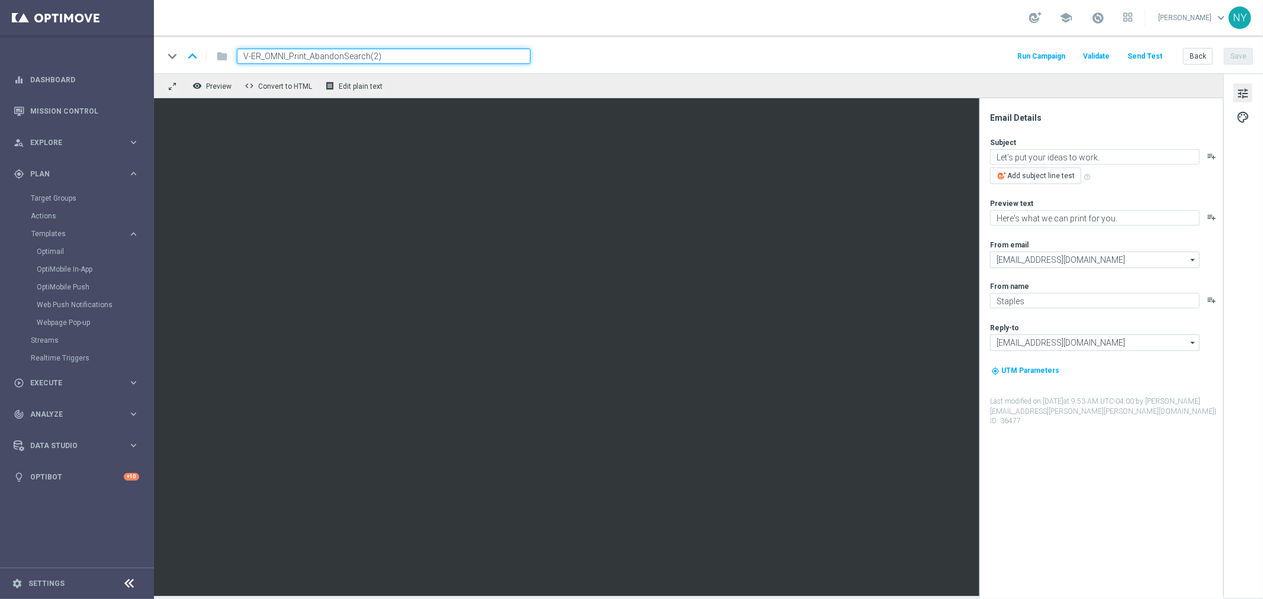
drag, startPoint x: 392, startPoint y: 56, endPoint x: 310, endPoint y: 57, distance: 82.3
click at [310, 57] on input "V-ER_OMNI_Print_AbandonSearch(2)" at bounding box center [384, 56] width 294 height 15
type input "V-ER_OMNI_Print_Grow_FullServe"
drag, startPoint x: 368, startPoint y: 57, endPoint x: 161, endPoint y: 60, distance: 207.3
click at [161, 60] on div "keyboard_arrow_down keyboard_arrow_up folder V-ER_OMNI_Print_Grow_FullServe Run…" at bounding box center [708, 55] width 1109 height 38
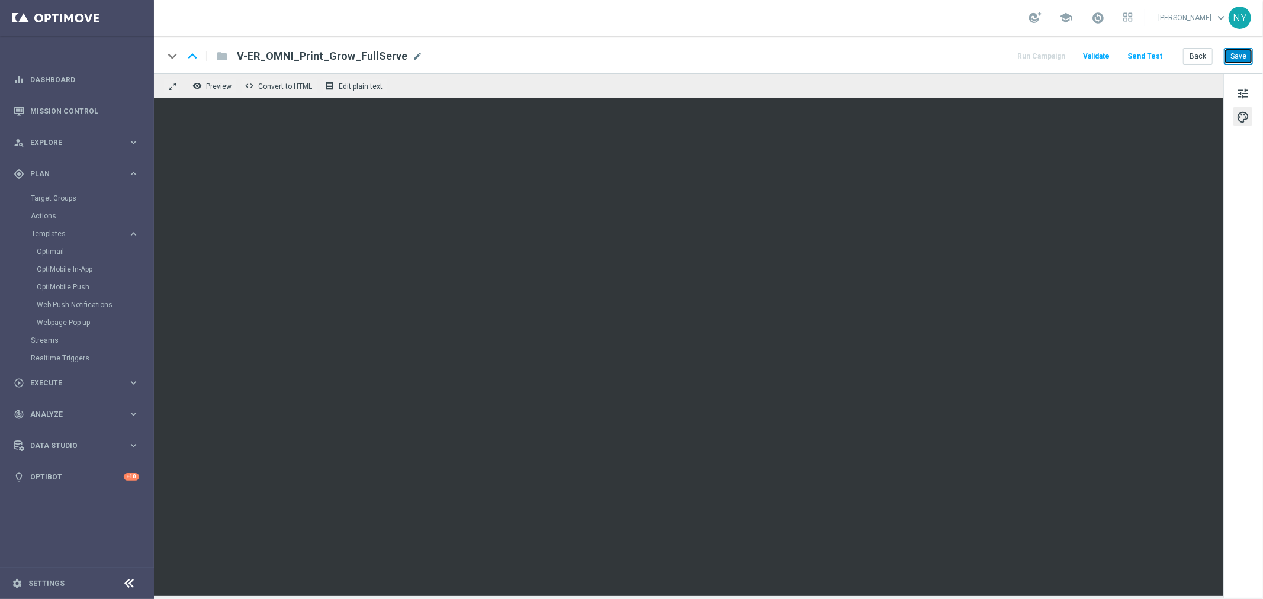
click at [983, 54] on button "Save" at bounding box center [1238, 56] width 29 height 17
click at [983, 58] on button "Save" at bounding box center [1238, 56] width 29 height 17
click at [983, 95] on span "tune" at bounding box center [1243, 93] width 13 height 15
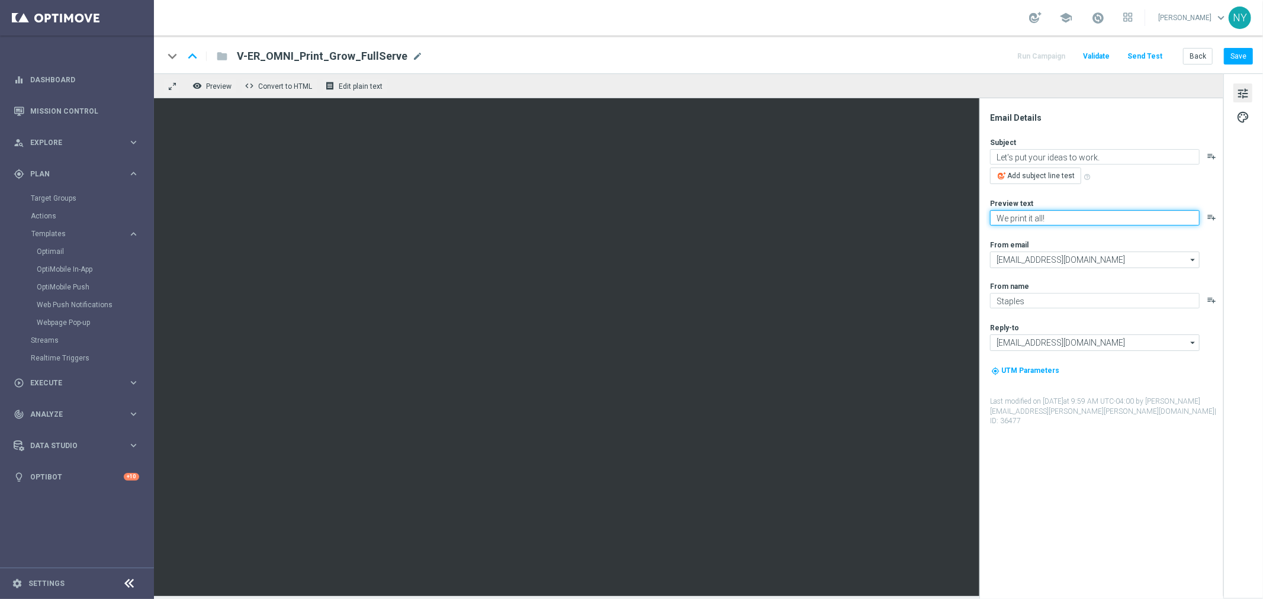
type textarea "We print it all!"
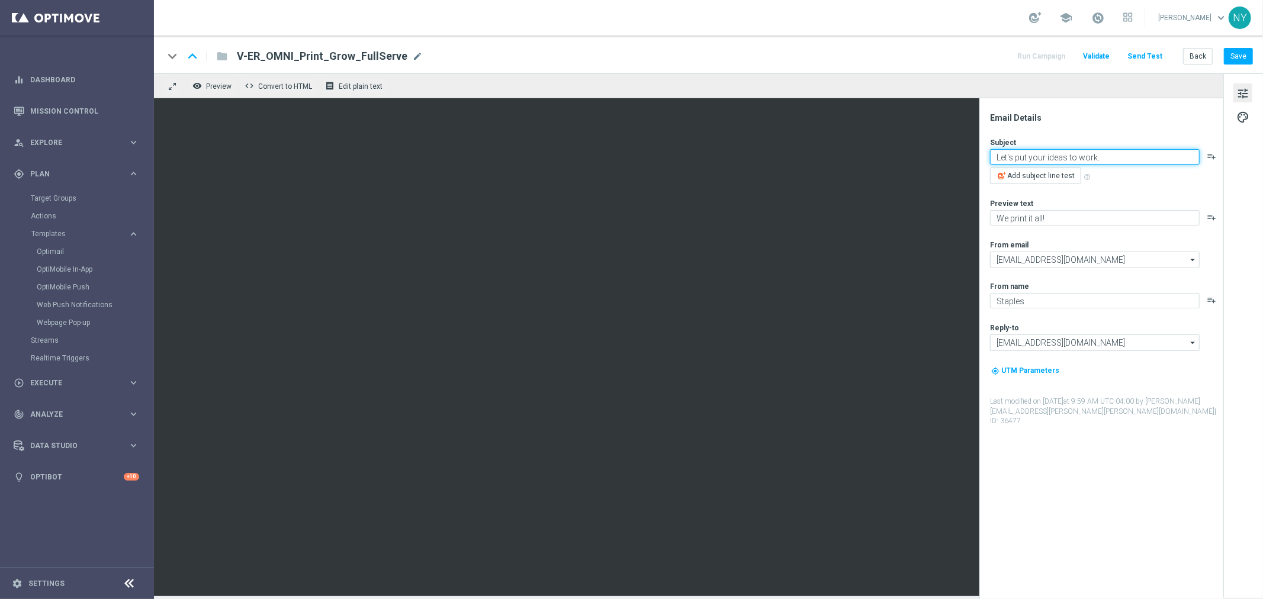
click at [983, 152] on textarea "Let's put your ideas to work." at bounding box center [1095, 156] width 210 height 15
click at [983, 156] on textarea "Enjoying your prints? Take a look at what else we can do." at bounding box center [1095, 156] width 210 height 15
paste textarea "👀"
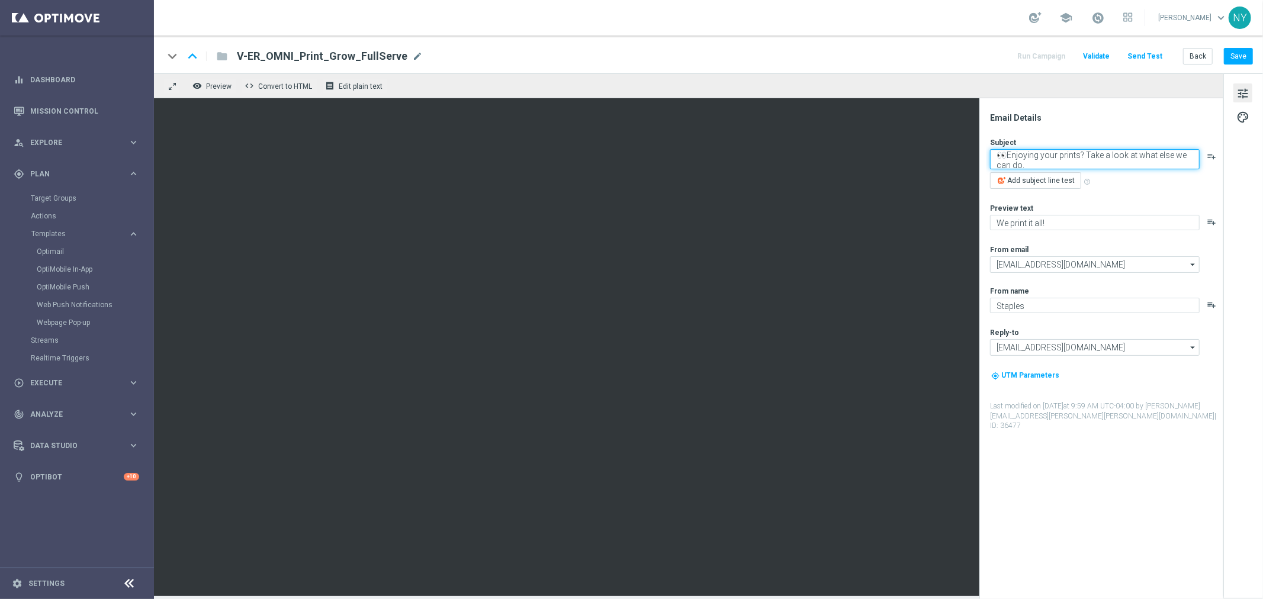
type textarea "👀Enjoying your prints? Take a look at what else we can do."
click at [983, 46] on div "keyboard_arrow_down keyboard_arrow_up folder V-ER_OMNI_Print_Grow_FullServe V-E…" at bounding box center [708, 55] width 1109 height 38
click at [983, 58] on button "Save" at bounding box center [1238, 56] width 29 height 17
click at [983, 53] on button "Send Test" at bounding box center [1145, 57] width 38 height 16
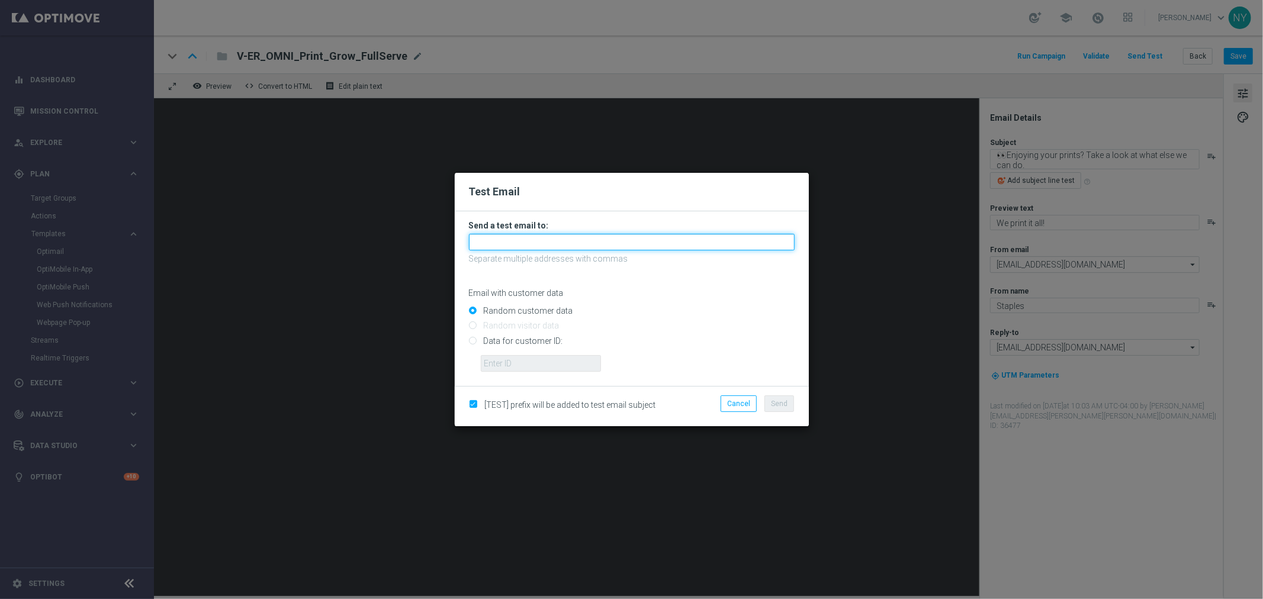
click at [496, 246] on input "text" at bounding box center [632, 242] width 326 height 17
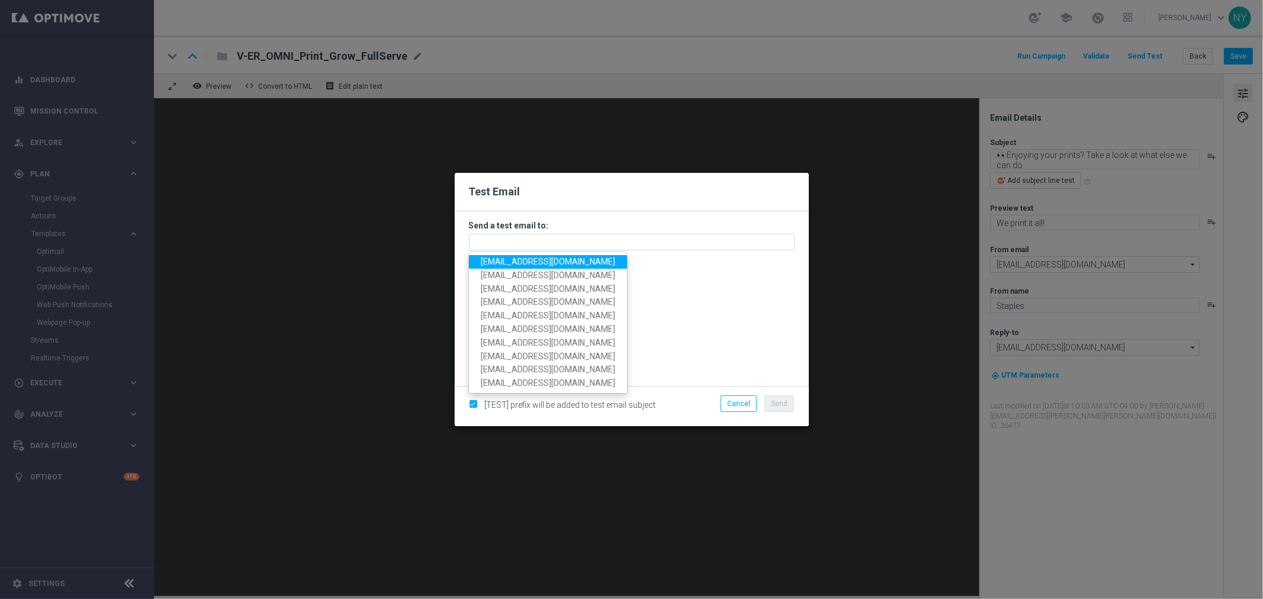
click at [500, 265] on span "neilyetts3@litmusemail.com" at bounding box center [548, 261] width 134 height 9
type input "neilyetts3@litmusemail.com"
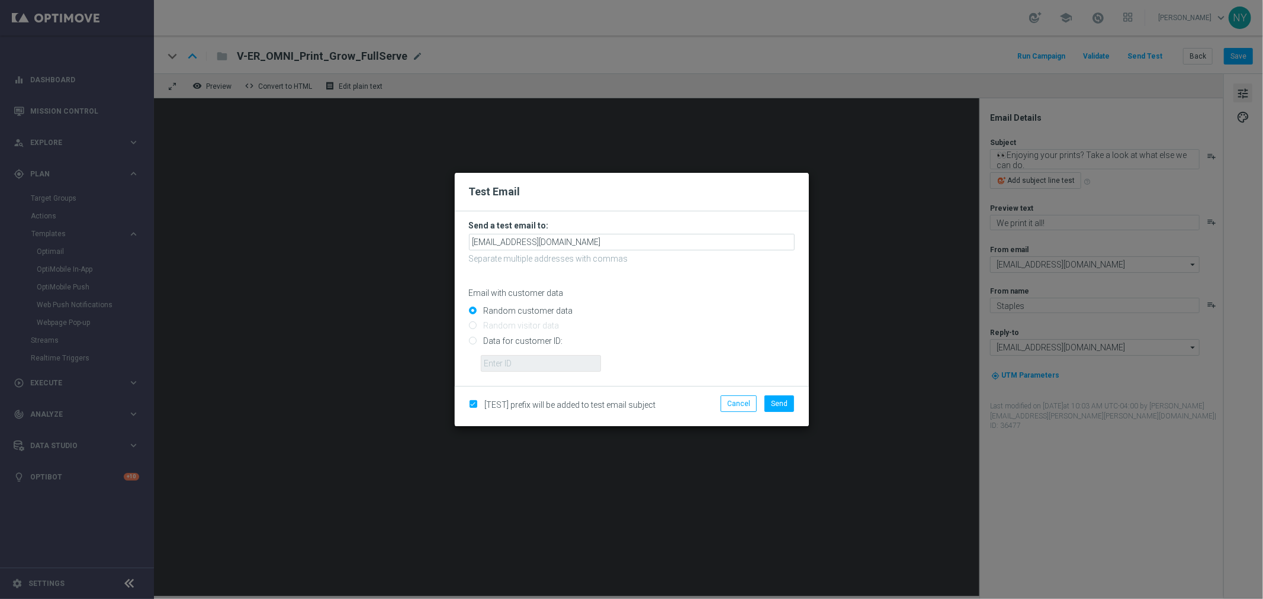
click at [470, 344] on input "Data for customer ID:" at bounding box center [632, 346] width 326 height 17
radio input "true"
click at [500, 359] on input "text" at bounding box center [541, 363] width 120 height 17
paste input "10000006208"
type input "10000006208"
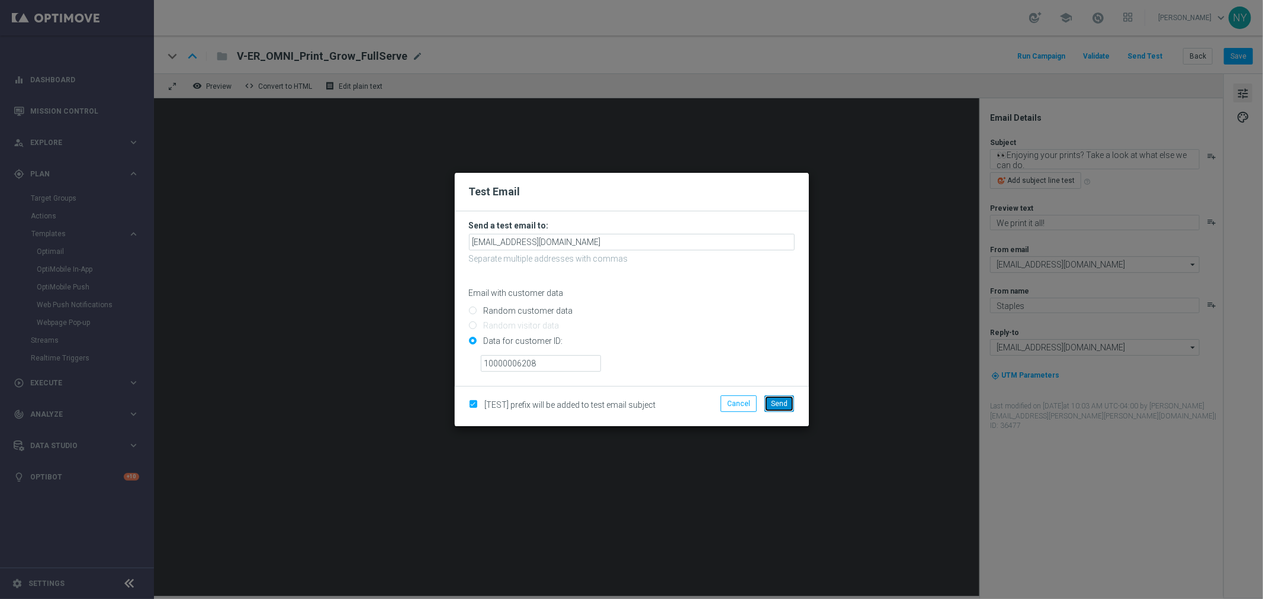
click at [784, 403] on span "Send" at bounding box center [779, 404] width 17 height 8
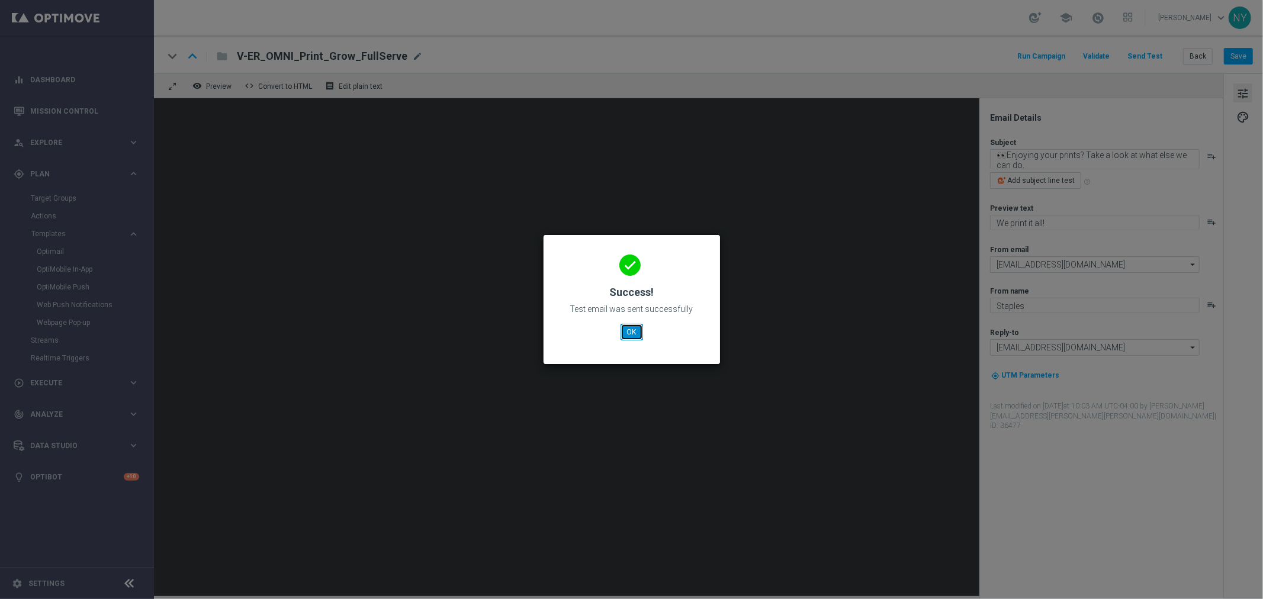
click at [630, 336] on button "OK" at bounding box center [632, 332] width 23 height 17
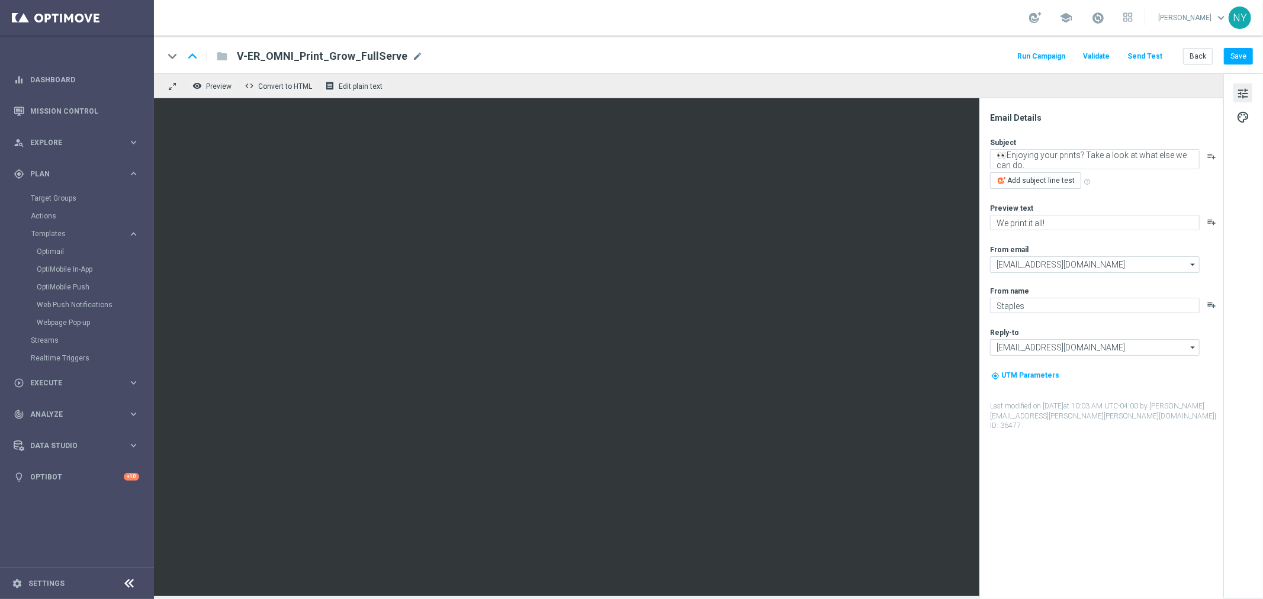
click at [403, 54] on div "V-ER_OMNI_Print_Grow_FullServe mode_edit" at bounding box center [330, 56] width 186 height 15
click at [372, 53] on input "V-ER_OMNI_Print_Grow_FullServe" at bounding box center [384, 56] width 294 height 15
drag, startPoint x: 389, startPoint y: 57, endPoint x: 141, endPoint y: 54, distance: 247.6
click at [143, 54] on main "equalizer Dashboard Mission Control" at bounding box center [631, 299] width 1263 height 599
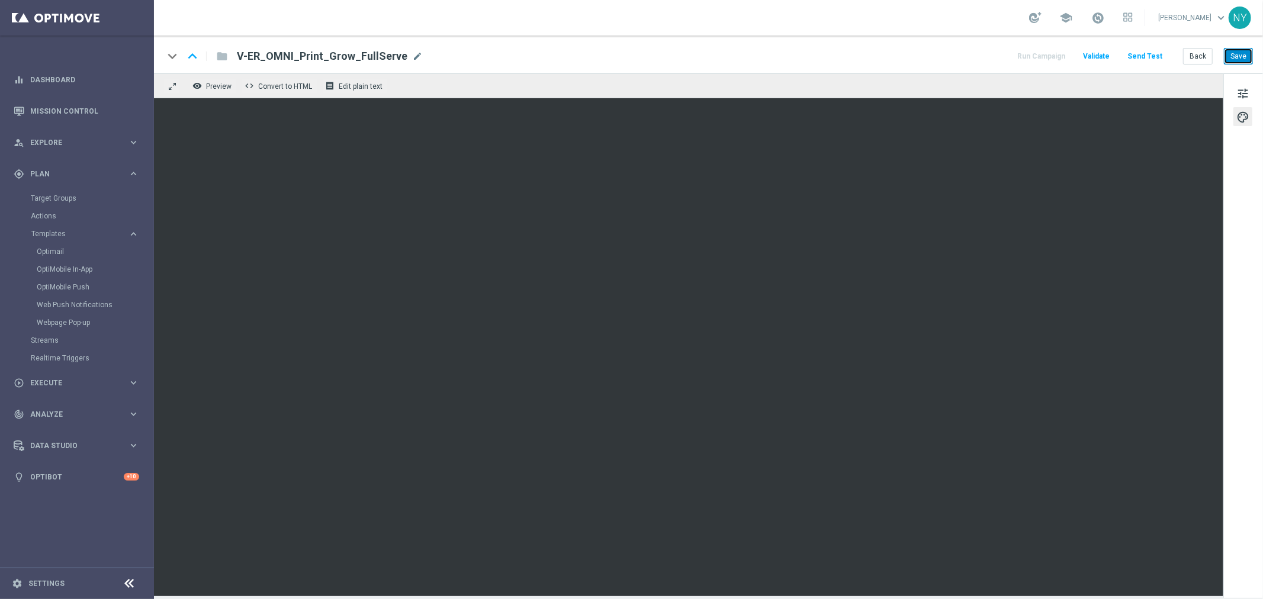
click at [983, 50] on button "Save" at bounding box center [1238, 56] width 29 height 17
click at [983, 52] on button "Send Test" at bounding box center [1145, 57] width 38 height 16
click at [983, 58] on button "Send Test" at bounding box center [1145, 57] width 38 height 16
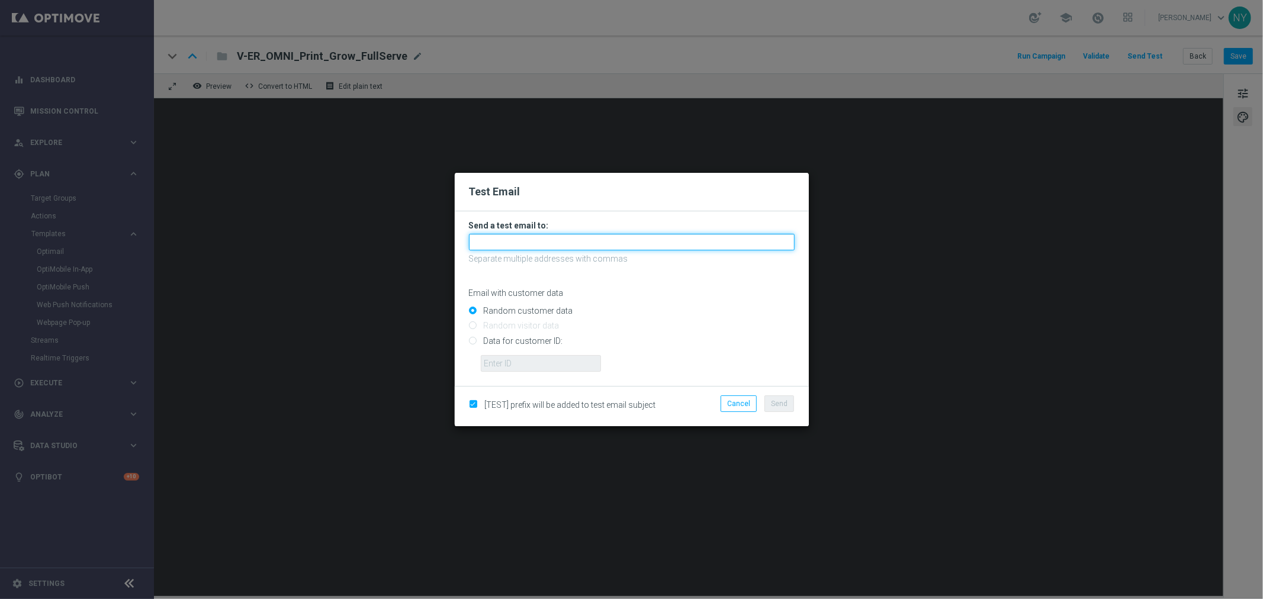
click at [510, 243] on input "text" at bounding box center [632, 242] width 326 height 17
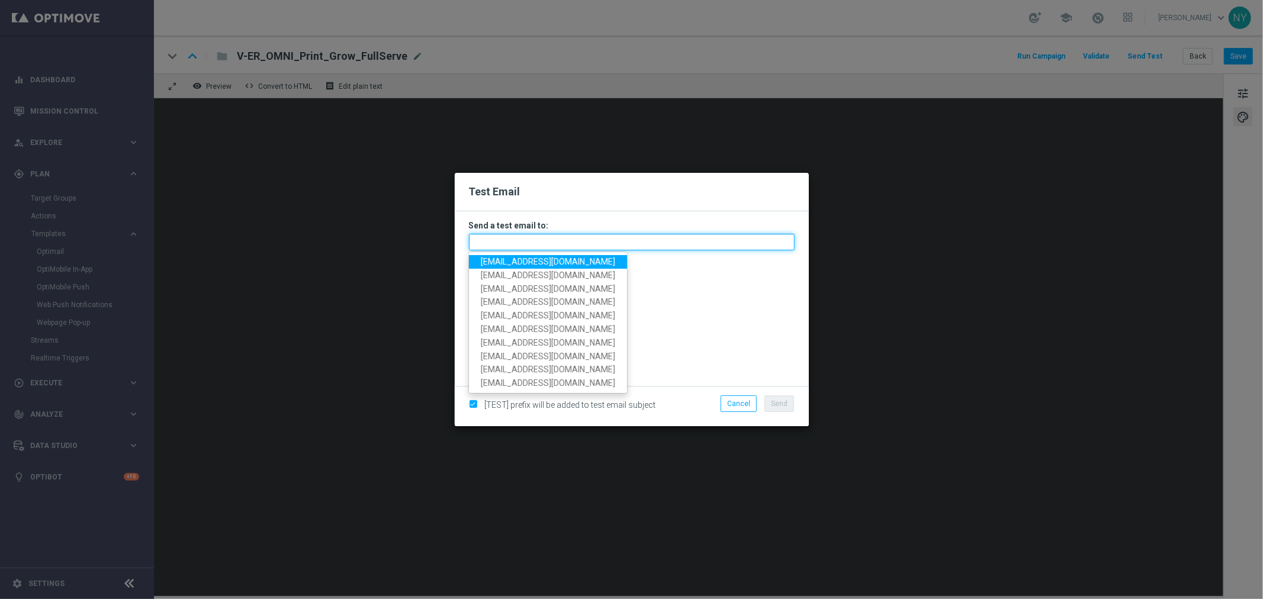
paste input "neilyetts3-bj06m@litmusemail.com"
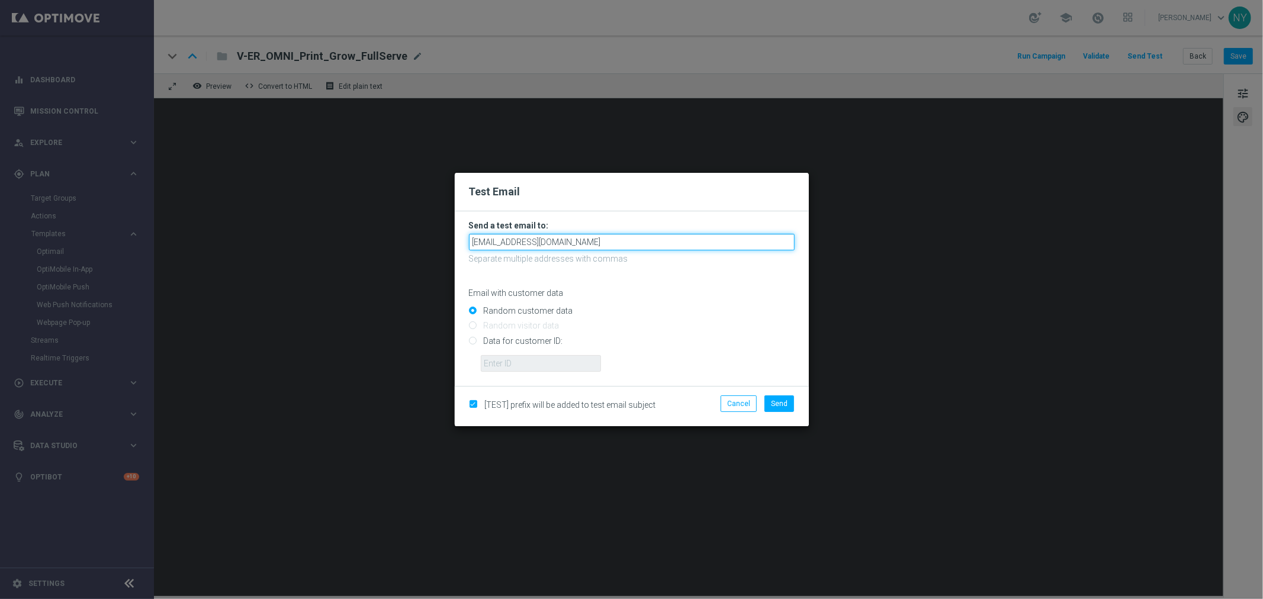
type input "neilyetts3-bj06m@litmusemail.com"
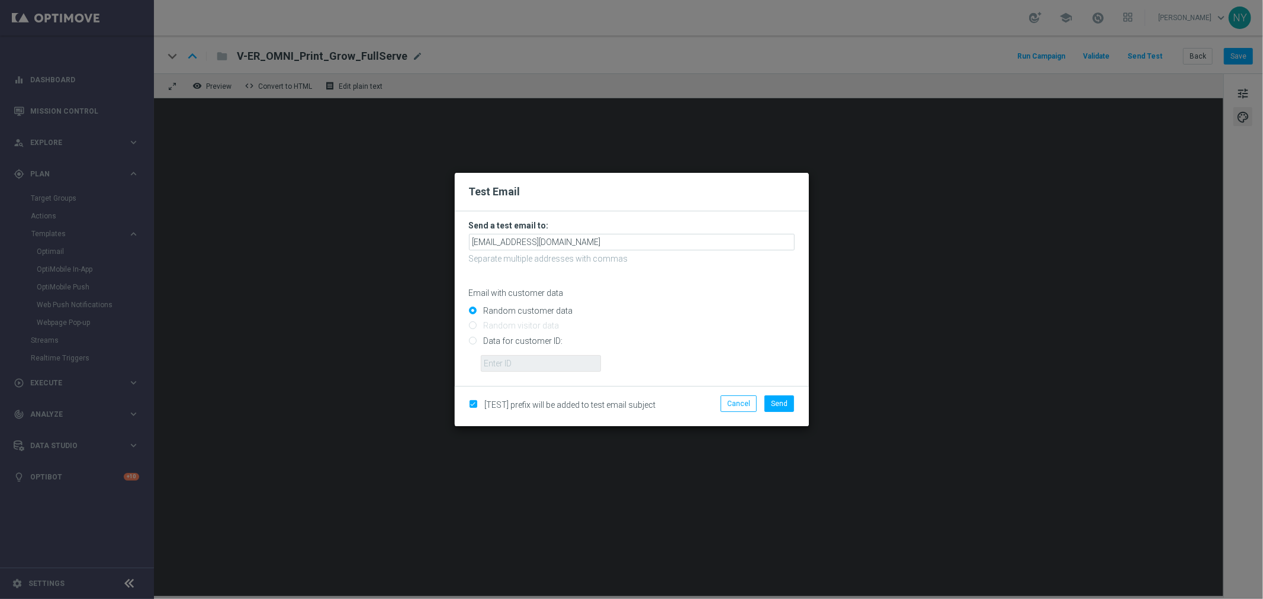
click at [637, 293] on p "Email with customer data" at bounding box center [632, 293] width 326 height 11
click at [475, 341] on input "Data for customer ID:" at bounding box center [632, 346] width 326 height 17
radio input "true"
click at [506, 360] on input "text" at bounding box center [541, 363] width 120 height 17
paste input "10000006208"
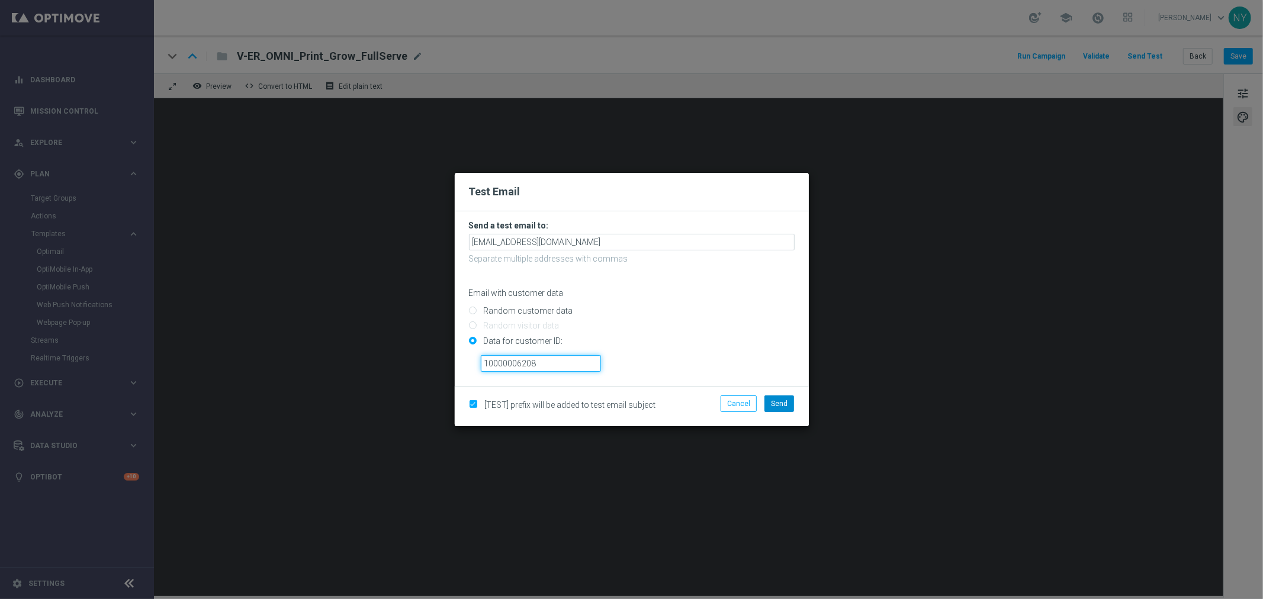
type input "10000006208"
click at [779, 403] on span "Send" at bounding box center [779, 404] width 17 height 8
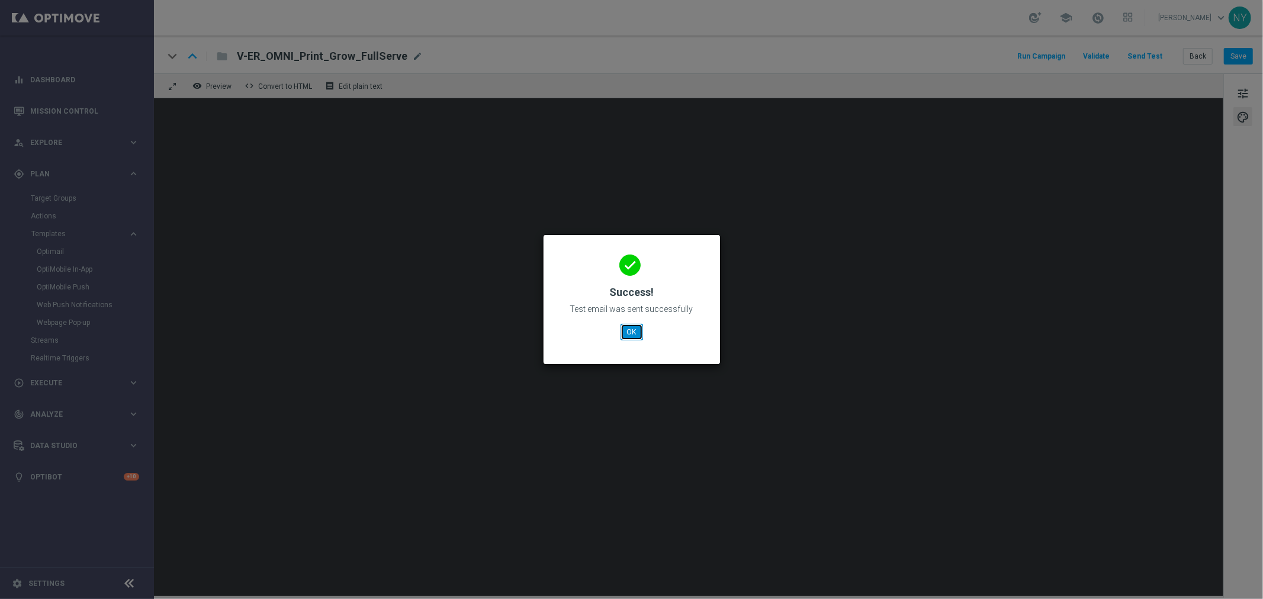
click at [628, 335] on button "OK" at bounding box center [632, 332] width 23 height 17
